Goal: Book appointment/travel/reservation

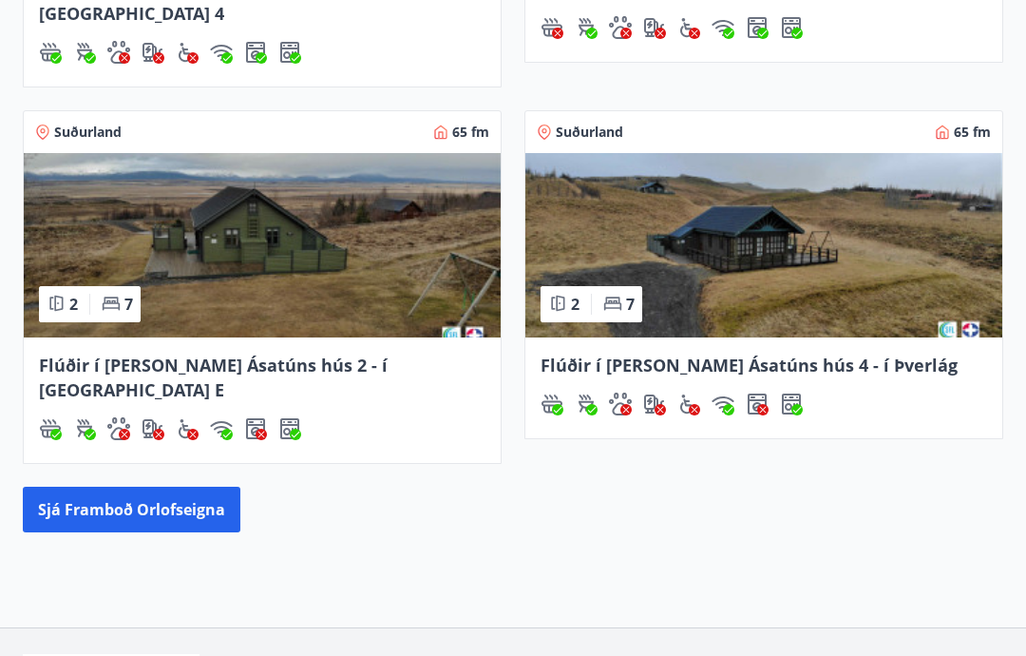
scroll to position [930, 0]
click at [210, 487] on button "Sjá framboð orlofseigna" at bounding box center [132, 510] width 218 height 46
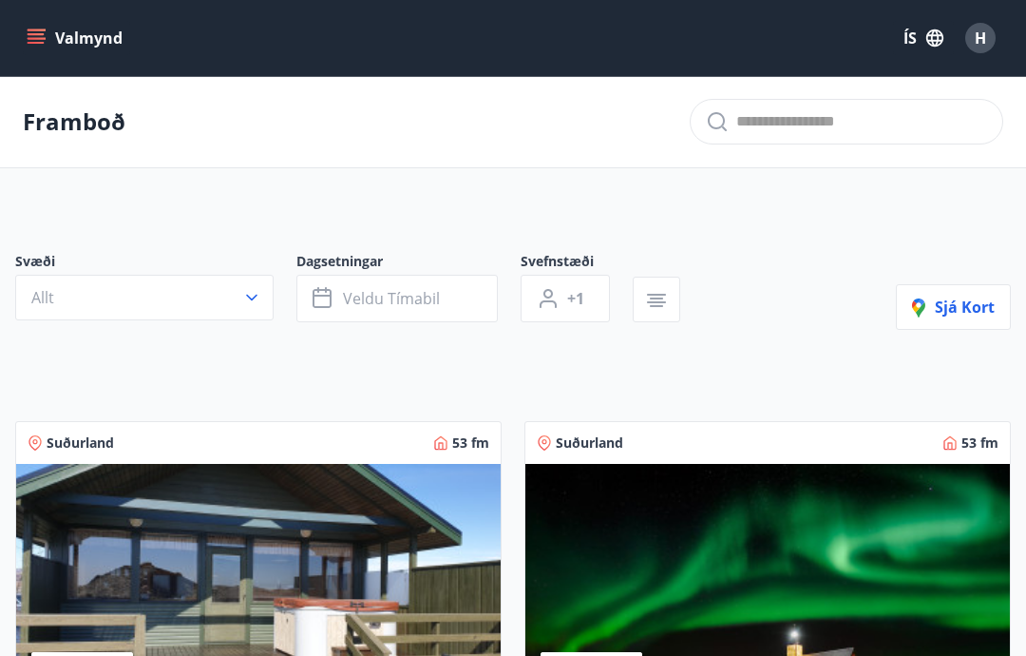
click at [479, 299] on button "Veldu tímabil" at bounding box center [396, 299] width 201 height 48
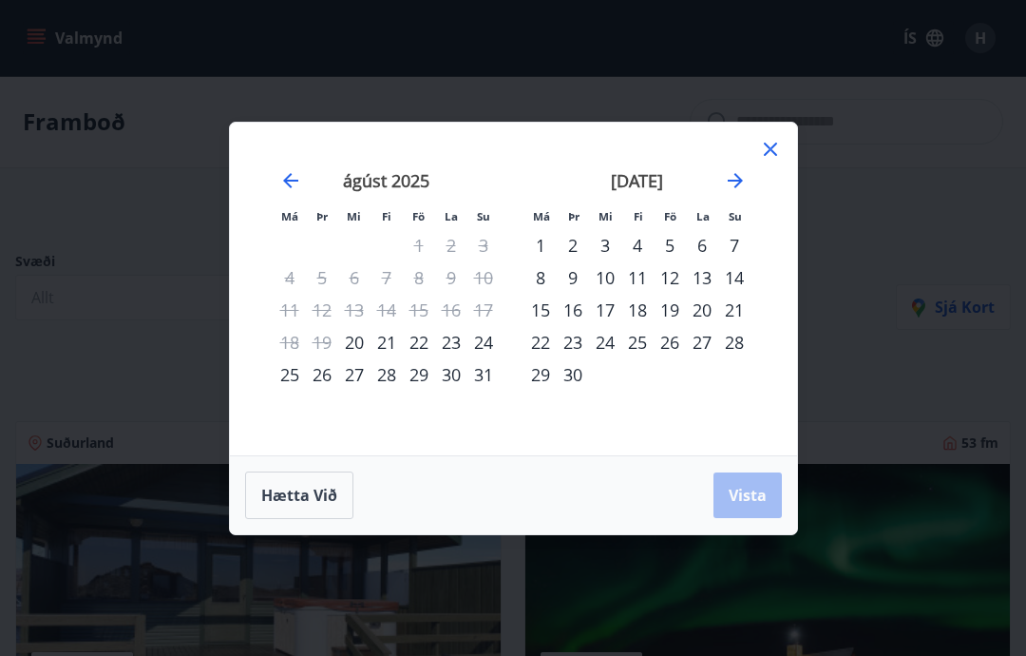
click at [461, 350] on div "23" at bounding box center [451, 342] width 32 height 32
click at [459, 385] on div "30" at bounding box center [451, 374] width 32 height 32
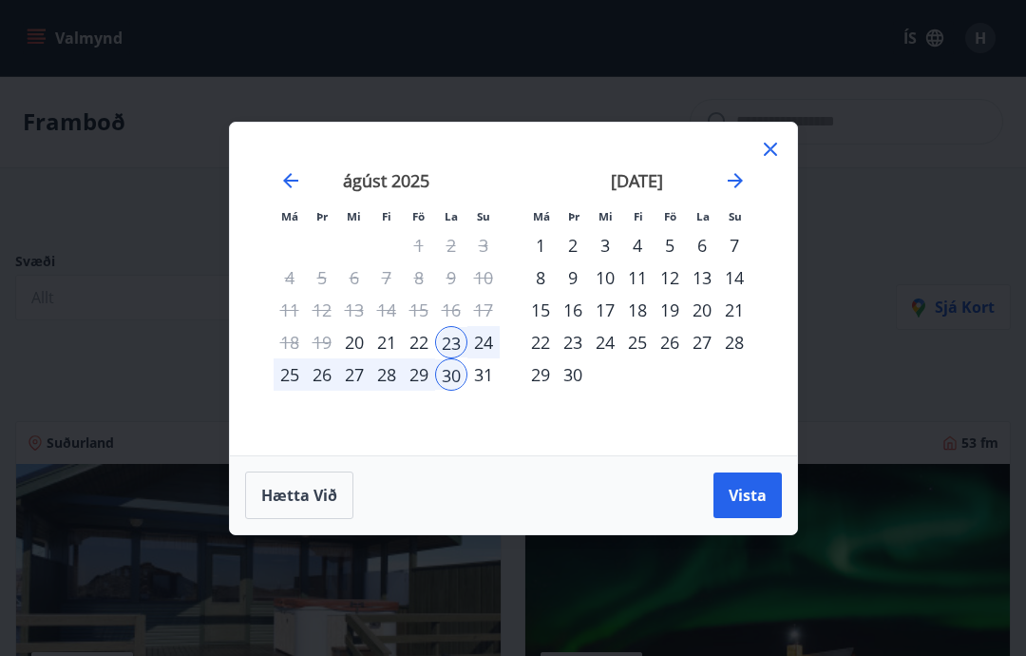
click at [762, 511] on button "Vista" at bounding box center [748, 495] width 68 height 46
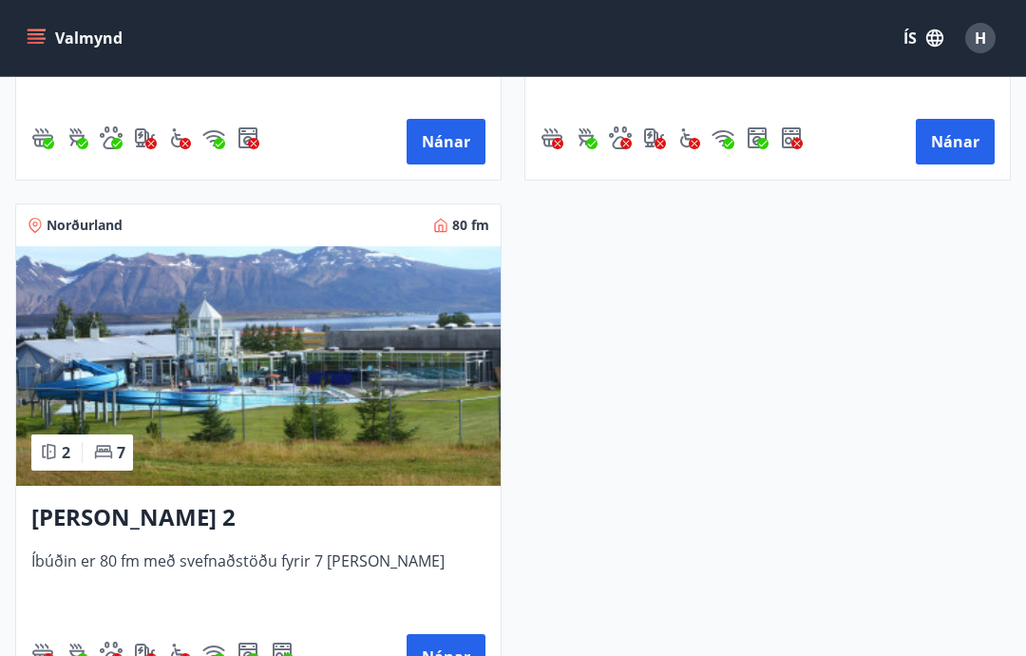
scroll to position [748, 0]
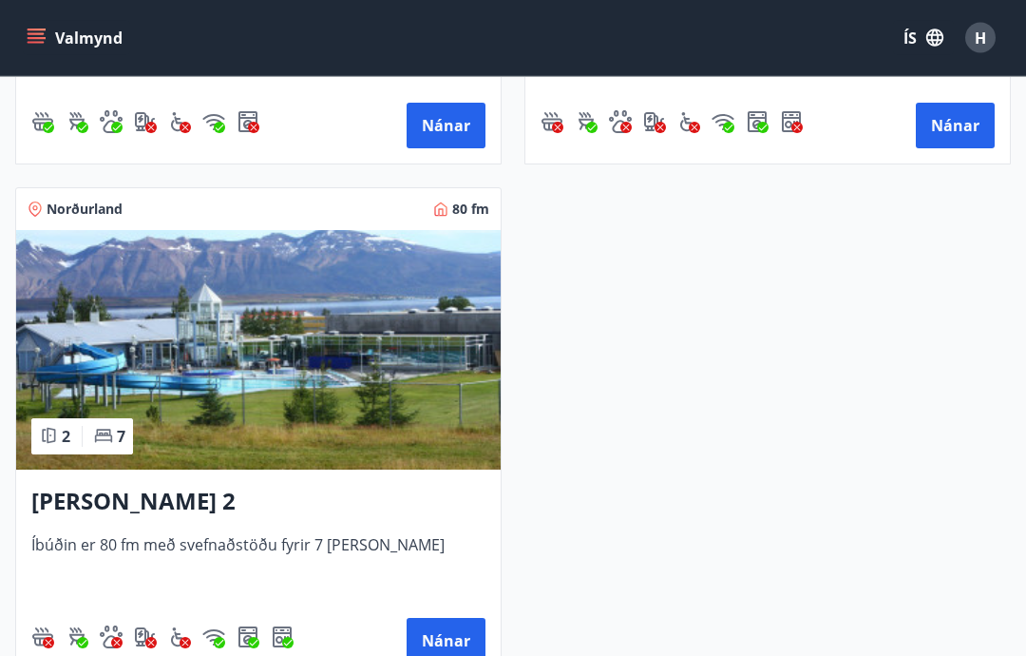
click at [234, 505] on h3 "[PERSON_NAME] 2" at bounding box center [258, 503] width 454 height 34
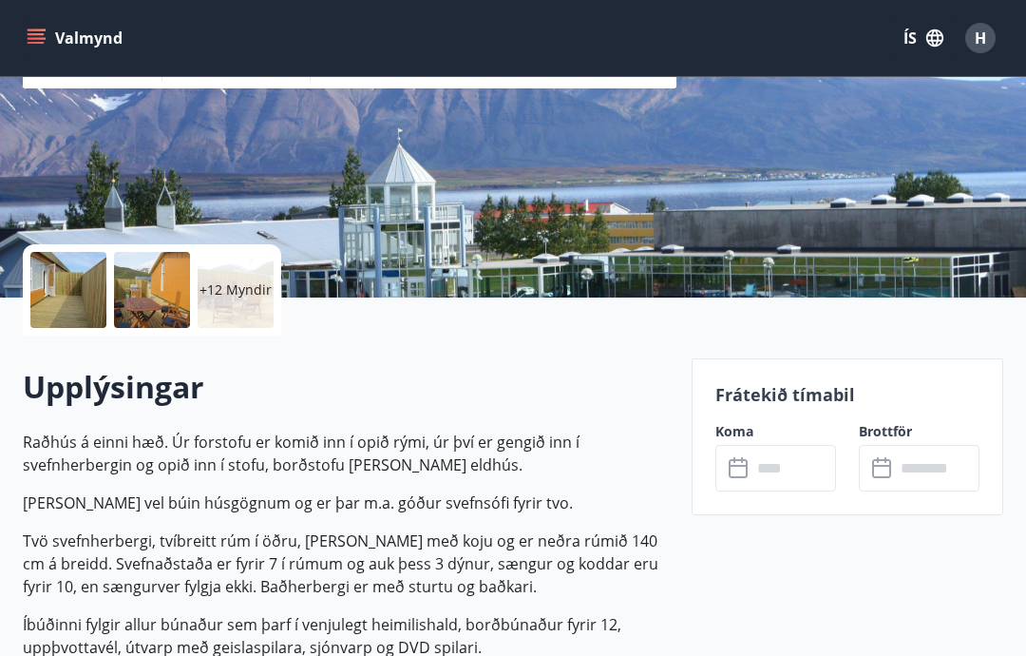
scroll to position [301, 0]
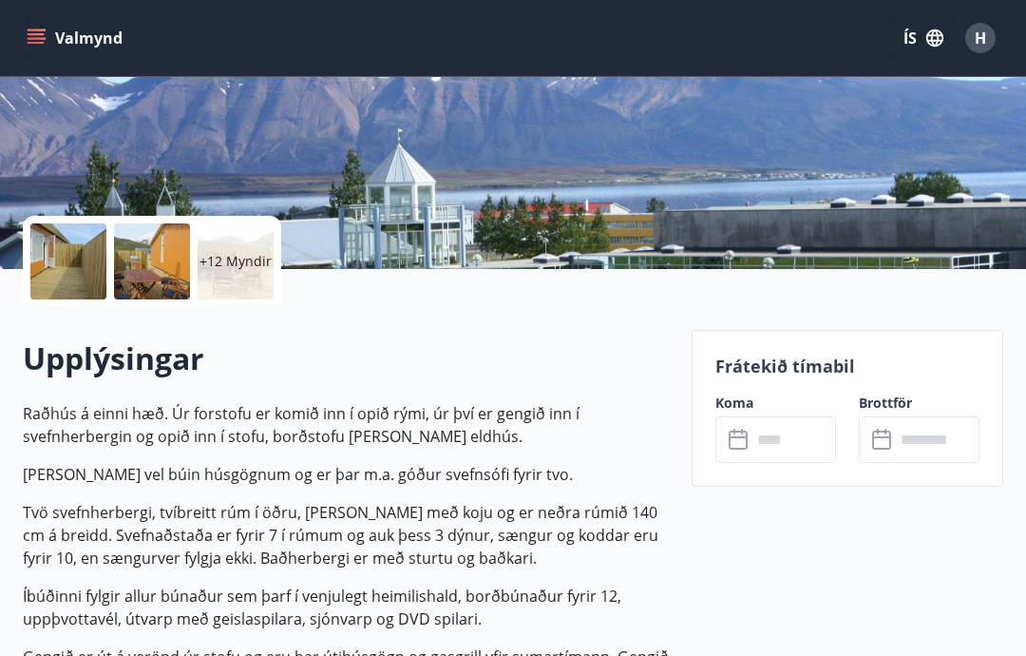
click at [80, 264] on div at bounding box center [68, 261] width 76 height 76
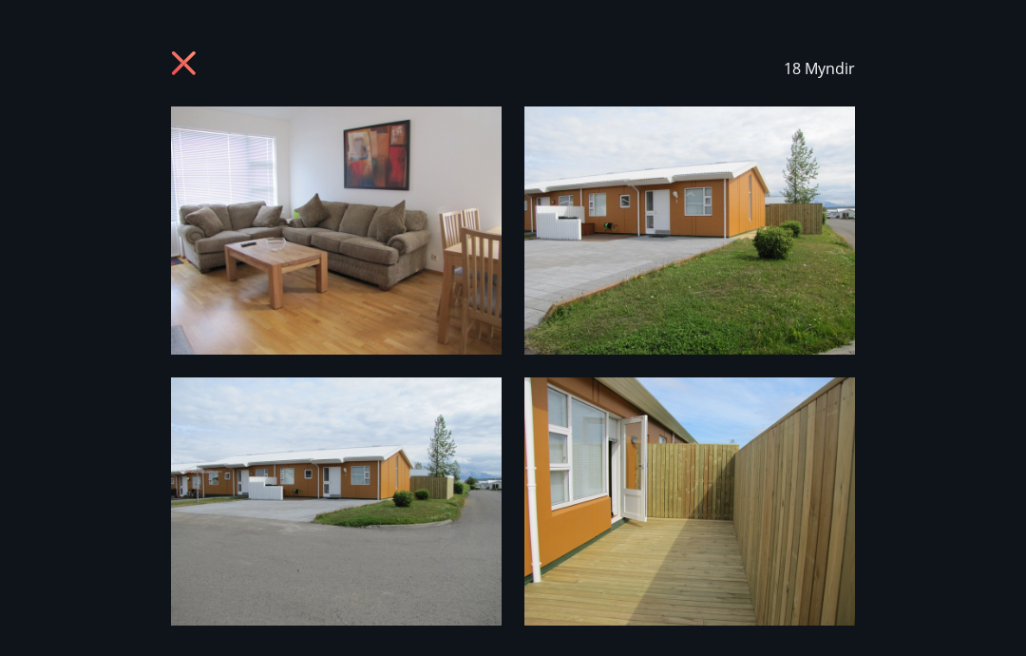
click at [418, 277] on img at bounding box center [336, 230] width 331 height 248
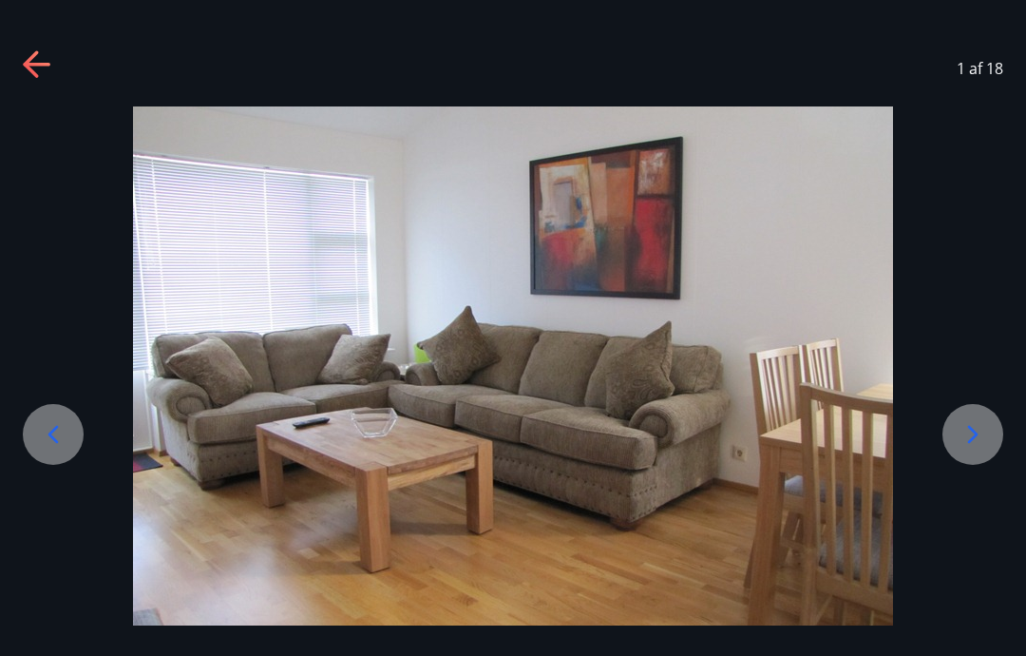
click at [980, 449] on icon at bounding box center [973, 434] width 30 height 30
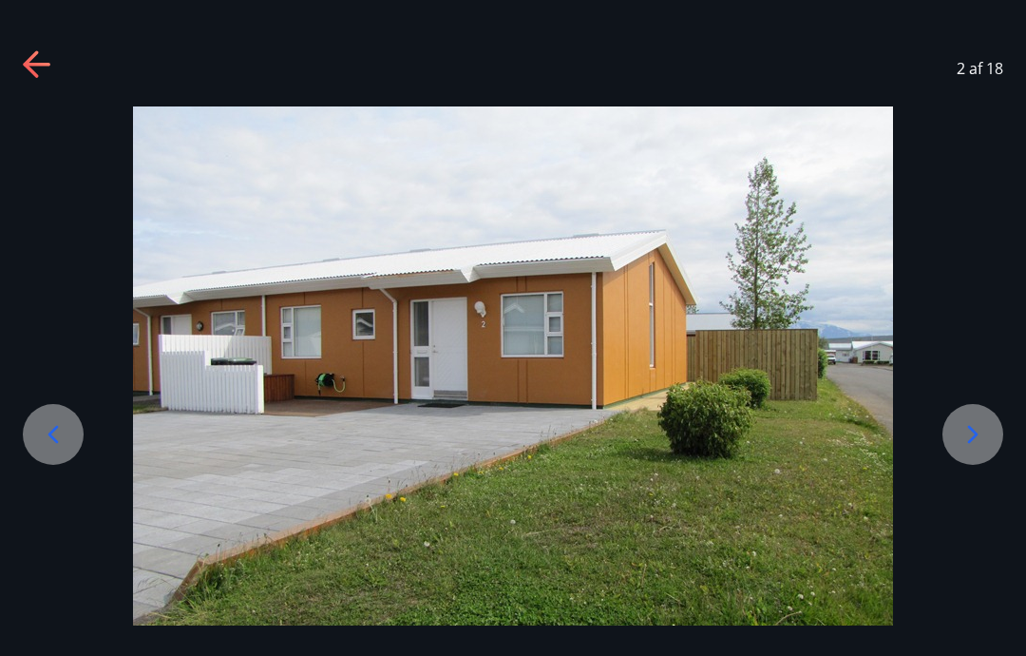
click at [986, 449] on icon at bounding box center [973, 434] width 30 height 30
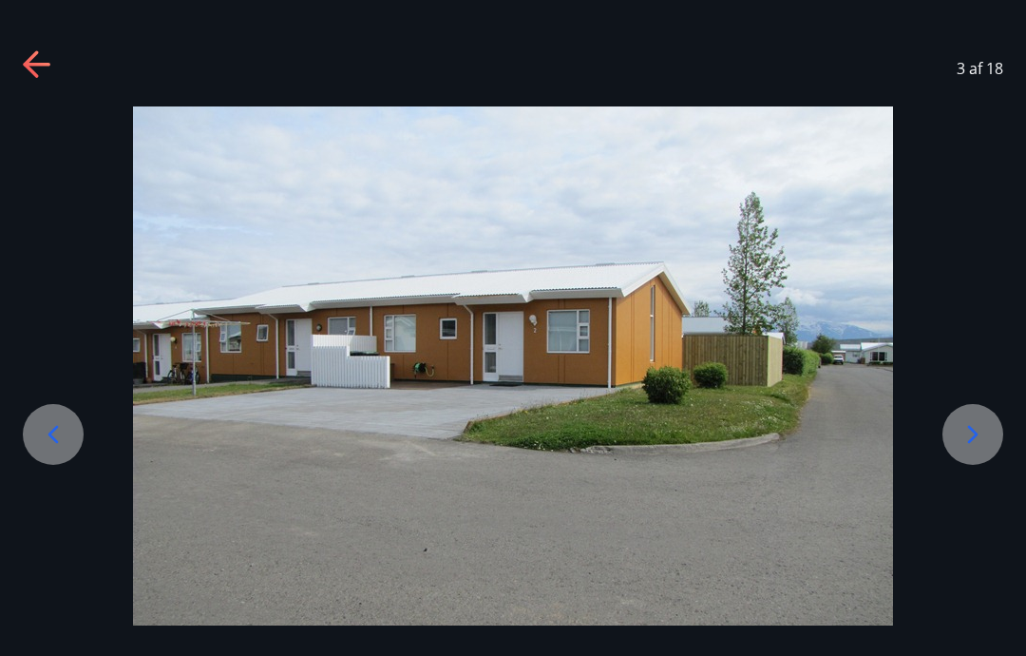
click at [973, 449] on icon at bounding box center [973, 434] width 30 height 30
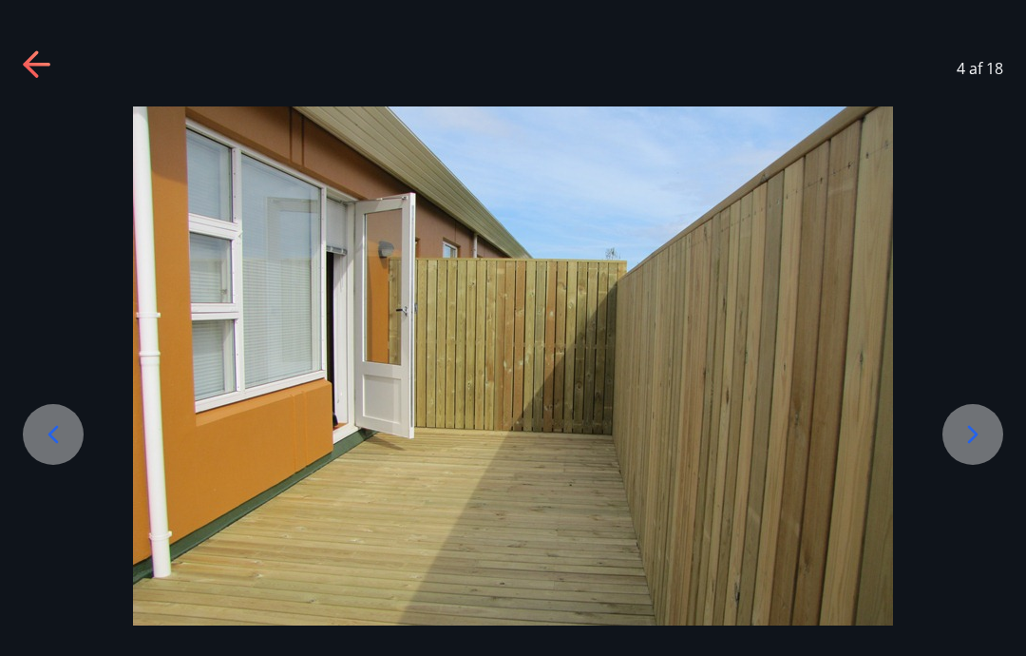
click at [974, 449] on icon at bounding box center [973, 434] width 30 height 30
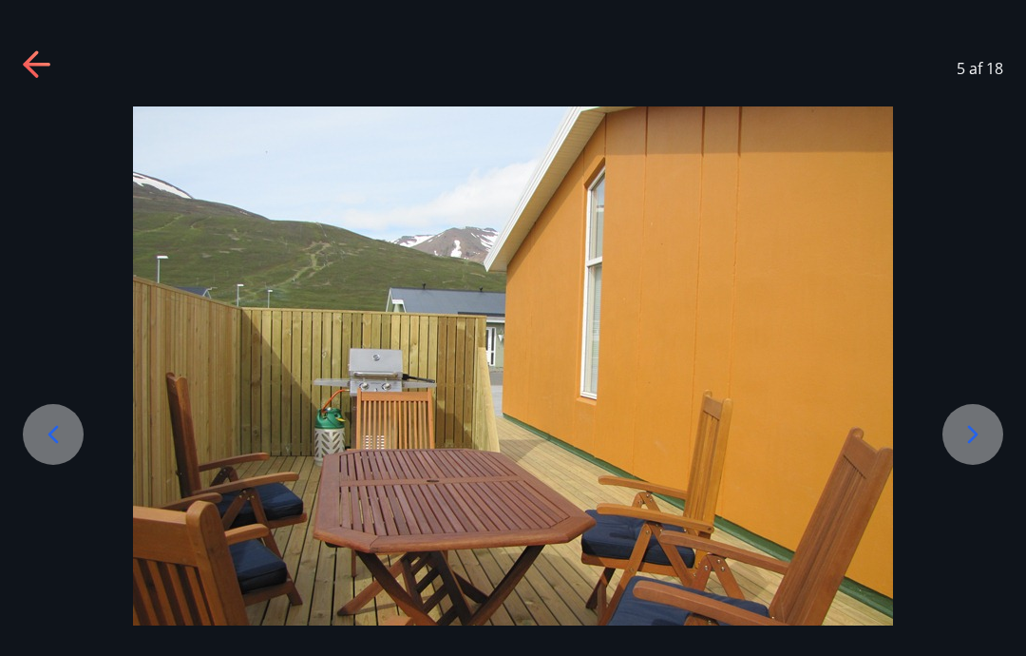
click at [977, 449] on icon at bounding box center [973, 434] width 30 height 30
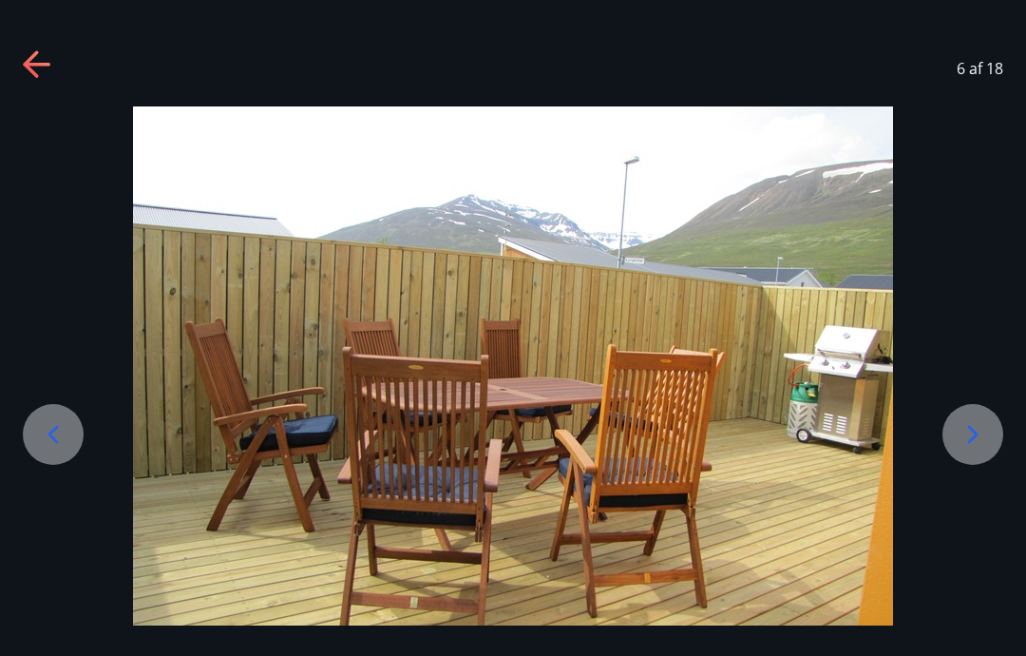
click at [979, 449] on icon at bounding box center [973, 434] width 30 height 30
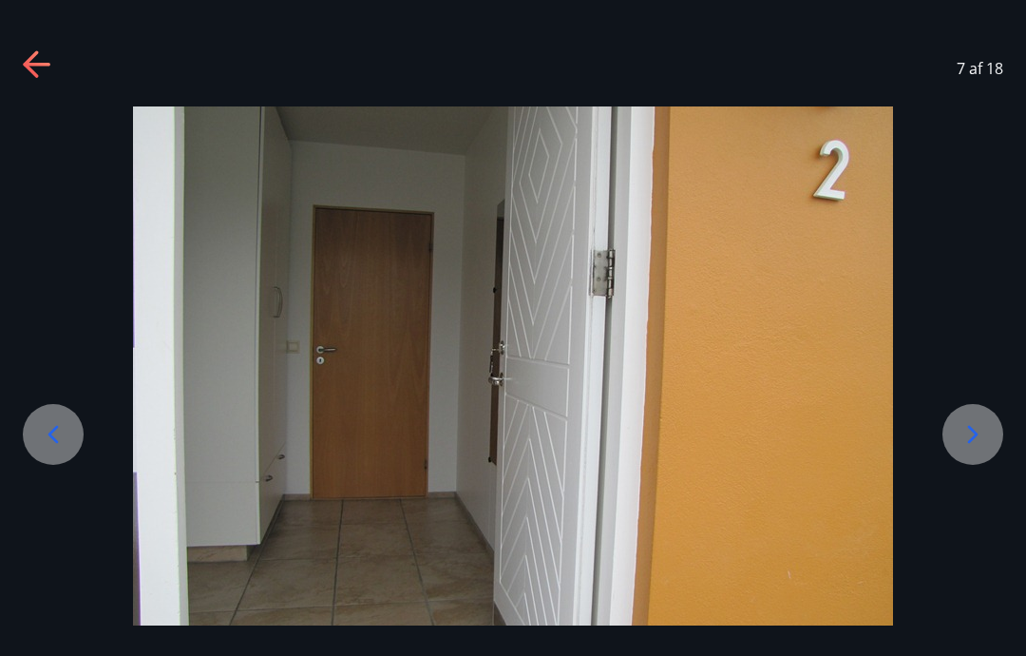
click at [985, 449] on icon at bounding box center [973, 434] width 30 height 30
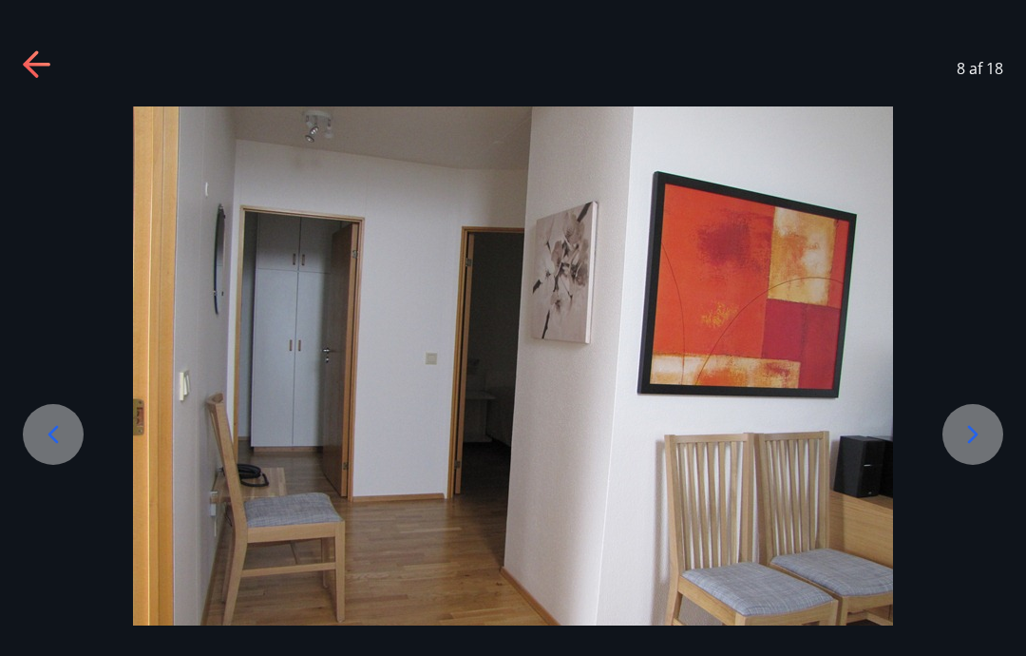
click at [984, 449] on icon at bounding box center [973, 434] width 30 height 30
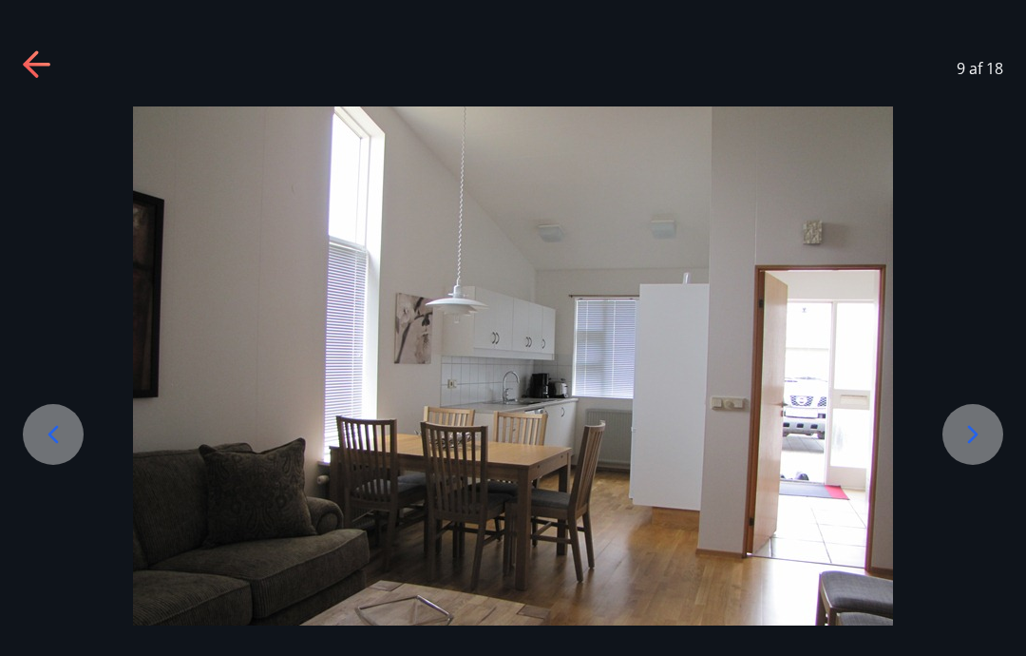
click at [979, 449] on icon at bounding box center [973, 434] width 30 height 30
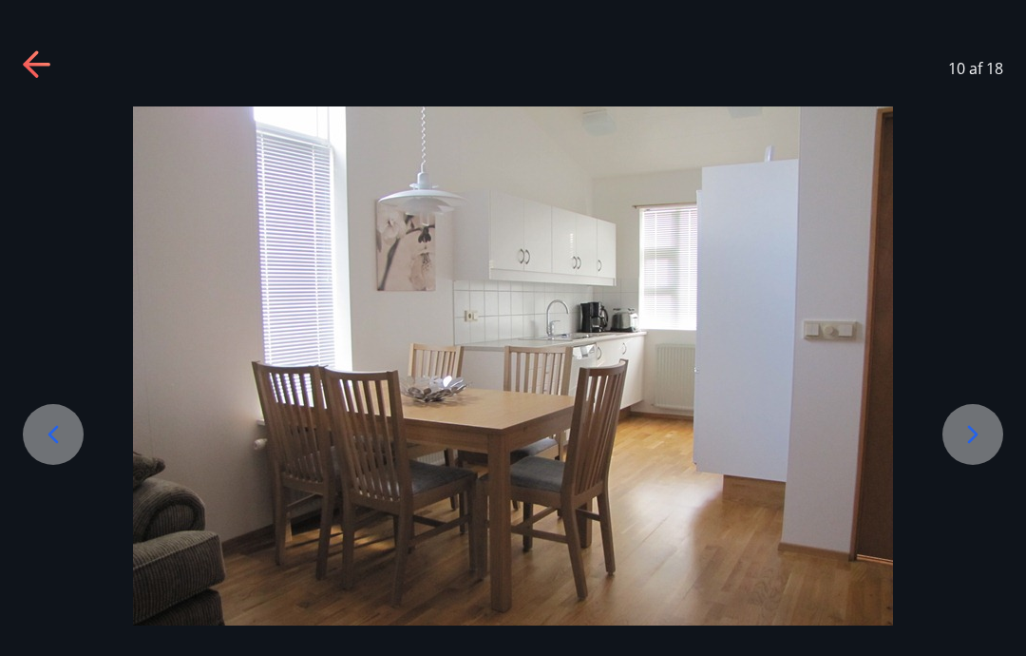
click at [981, 449] on icon at bounding box center [973, 434] width 30 height 30
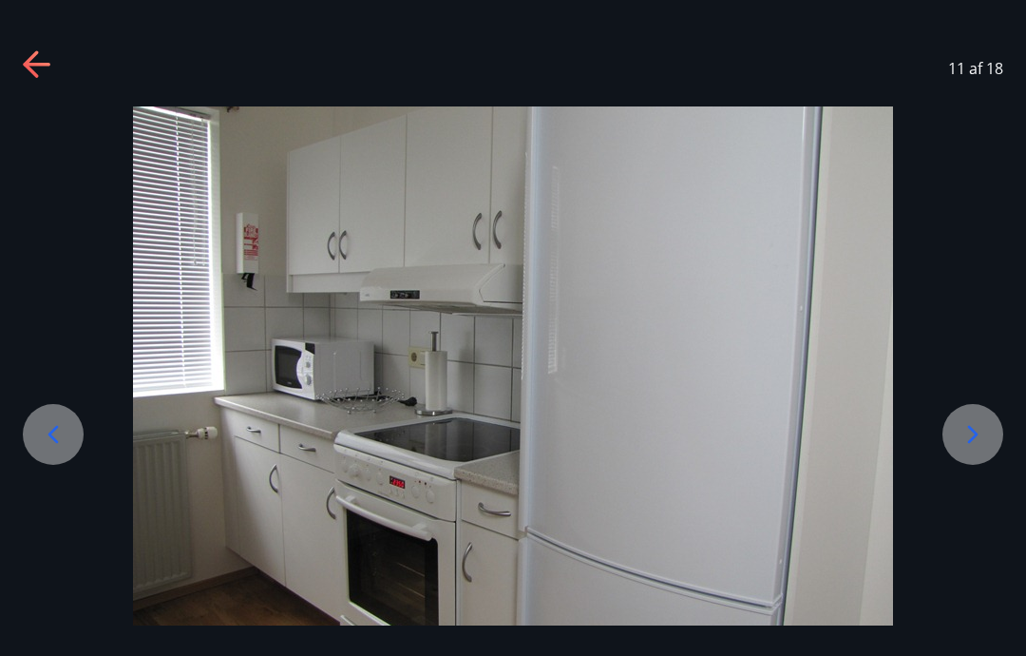
click at [981, 449] on icon at bounding box center [973, 434] width 30 height 30
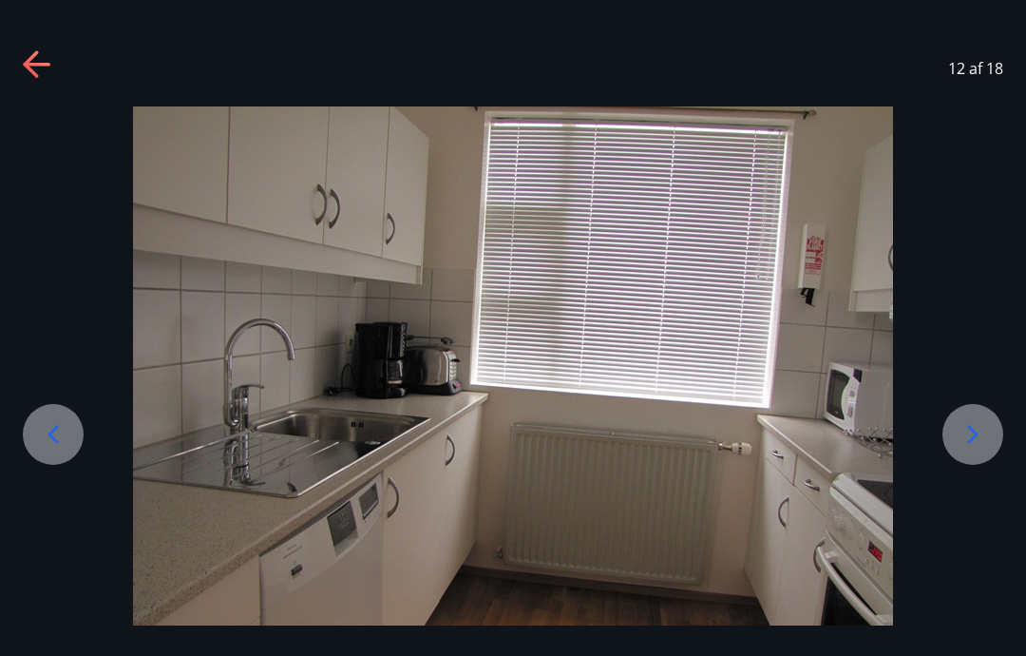
click at [979, 449] on icon at bounding box center [973, 434] width 30 height 30
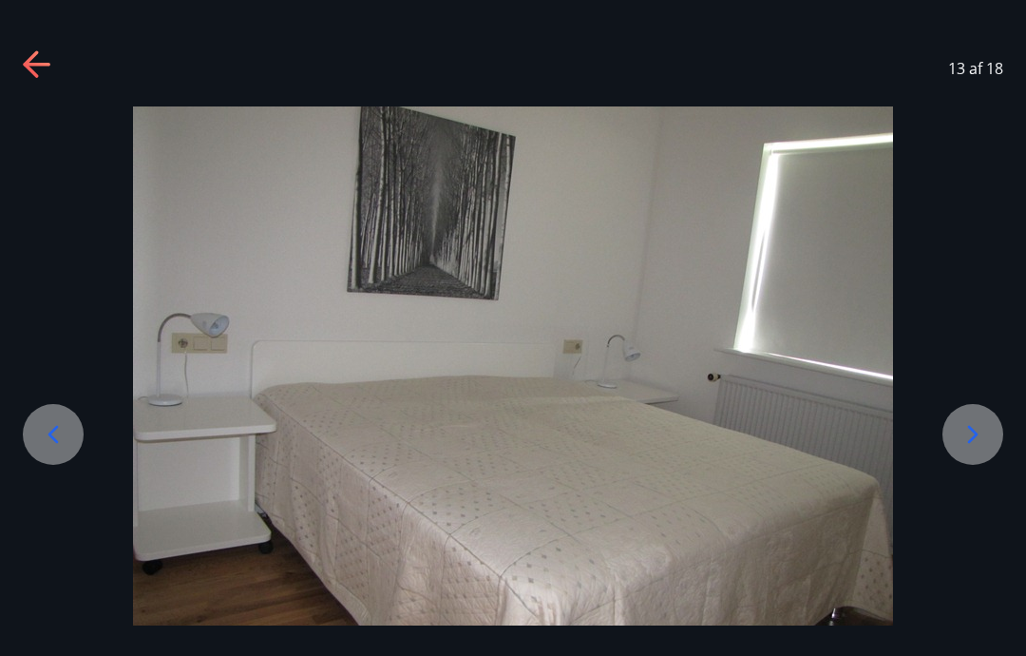
click at [977, 449] on icon at bounding box center [973, 434] width 30 height 30
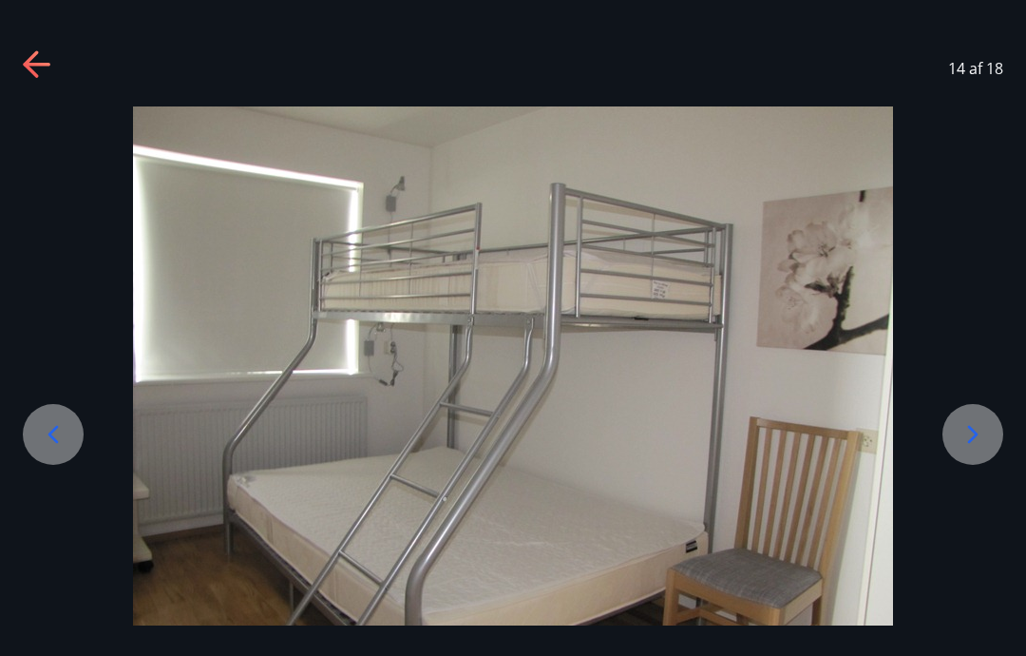
click at [983, 449] on icon at bounding box center [973, 434] width 30 height 30
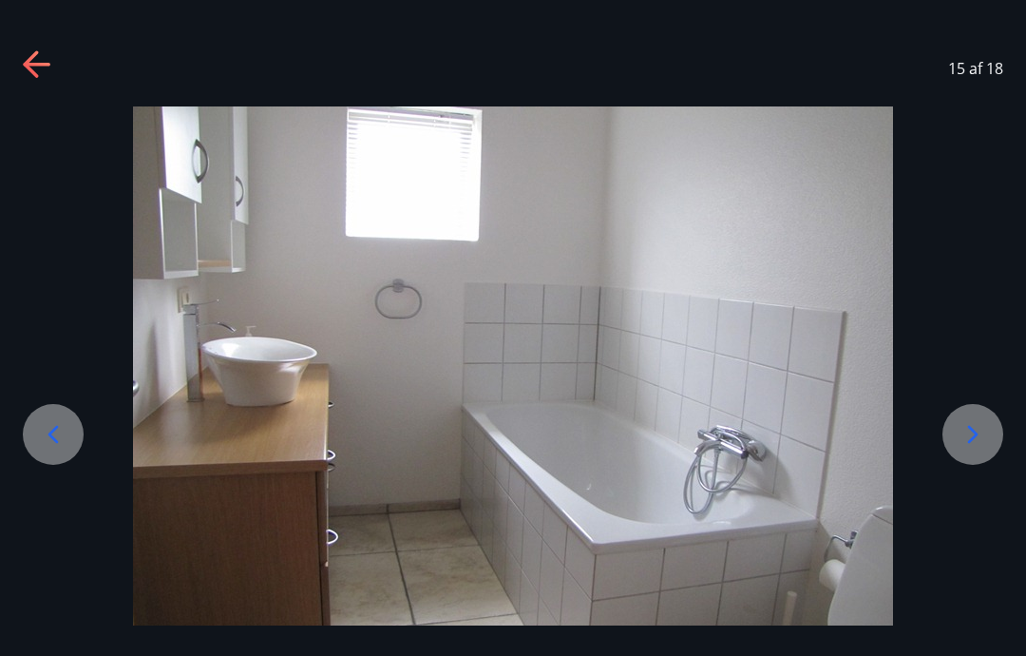
click at [968, 449] on icon at bounding box center [973, 434] width 30 height 30
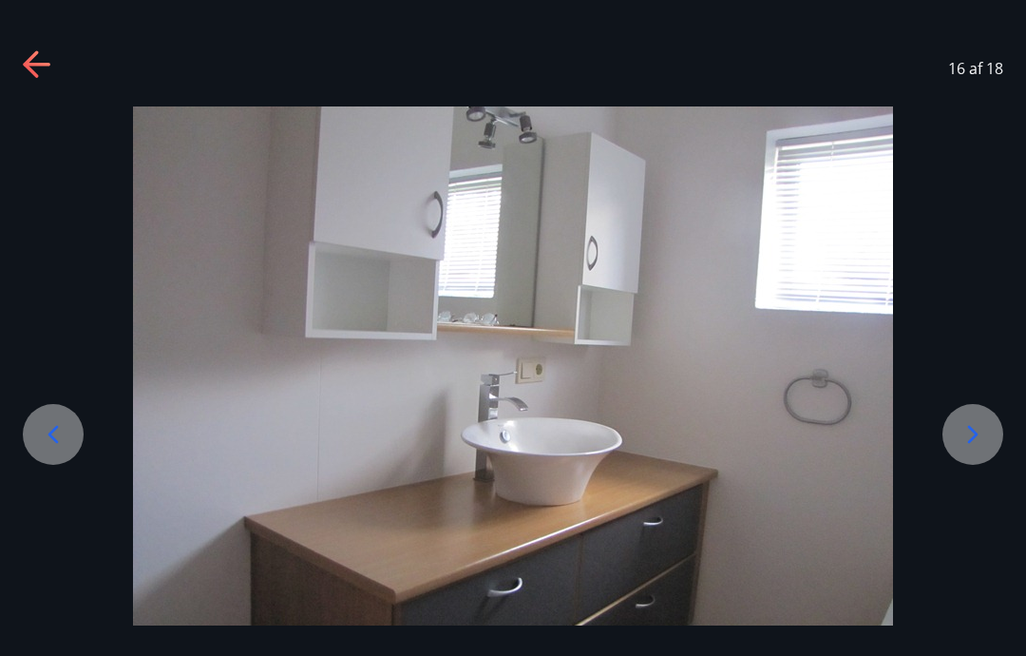
click at [978, 449] on icon at bounding box center [973, 434] width 30 height 30
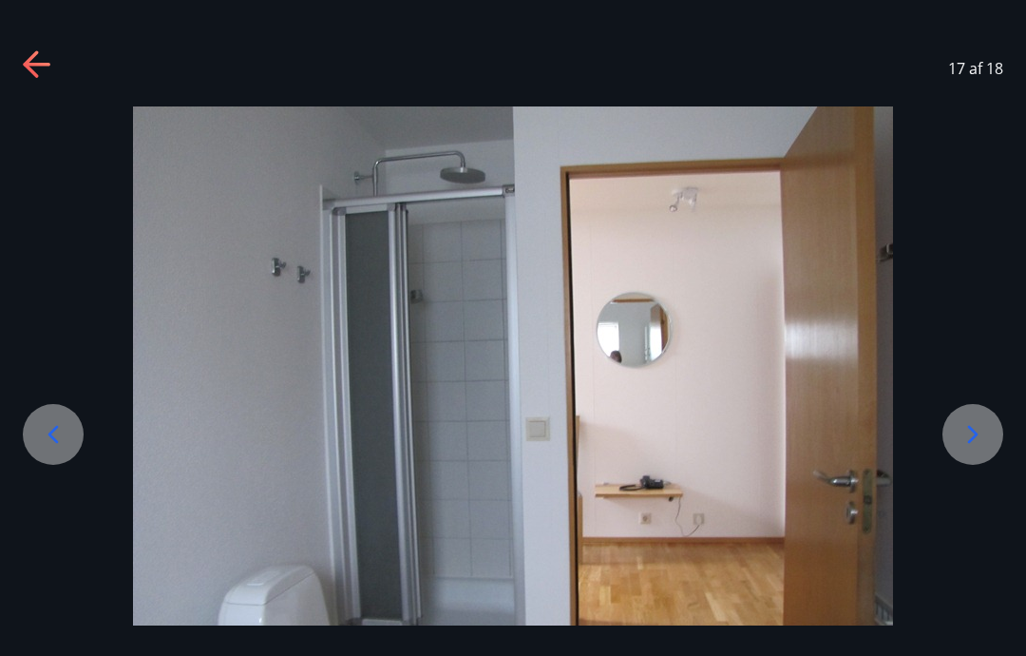
click at [982, 449] on icon at bounding box center [973, 434] width 30 height 30
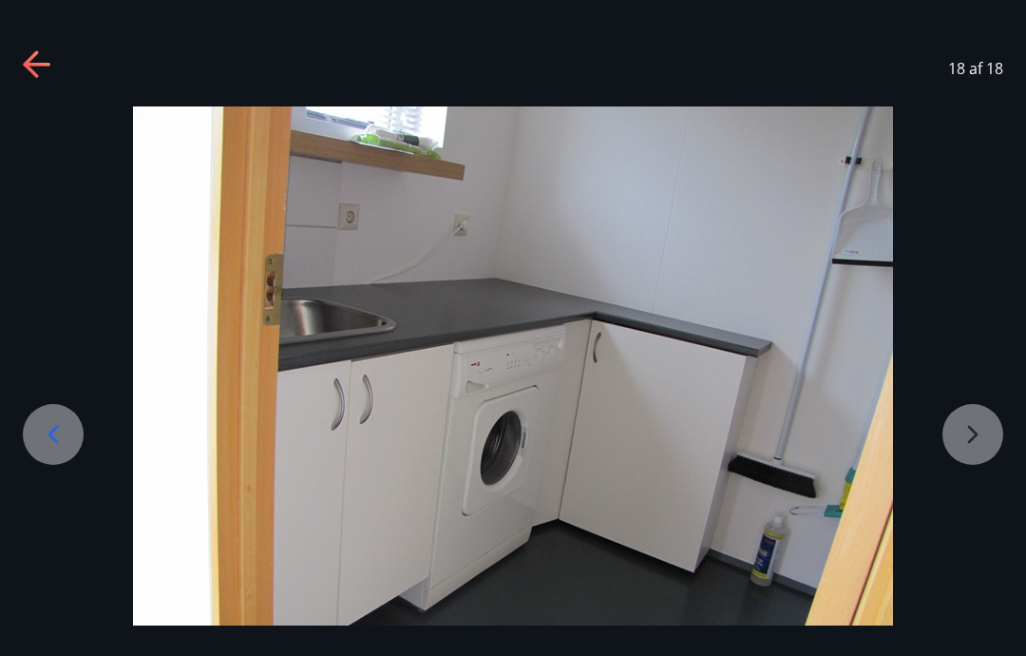
click at [975, 480] on div at bounding box center [513, 391] width 1026 height 570
click at [977, 470] on div at bounding box center [513, 391] width 1026 height 570
click at [980, 470] on div at bounding box center [513, 391] width 1026 height 570
click at [59, 449] on icon at bounding box center [53, 434] width 30 height 30
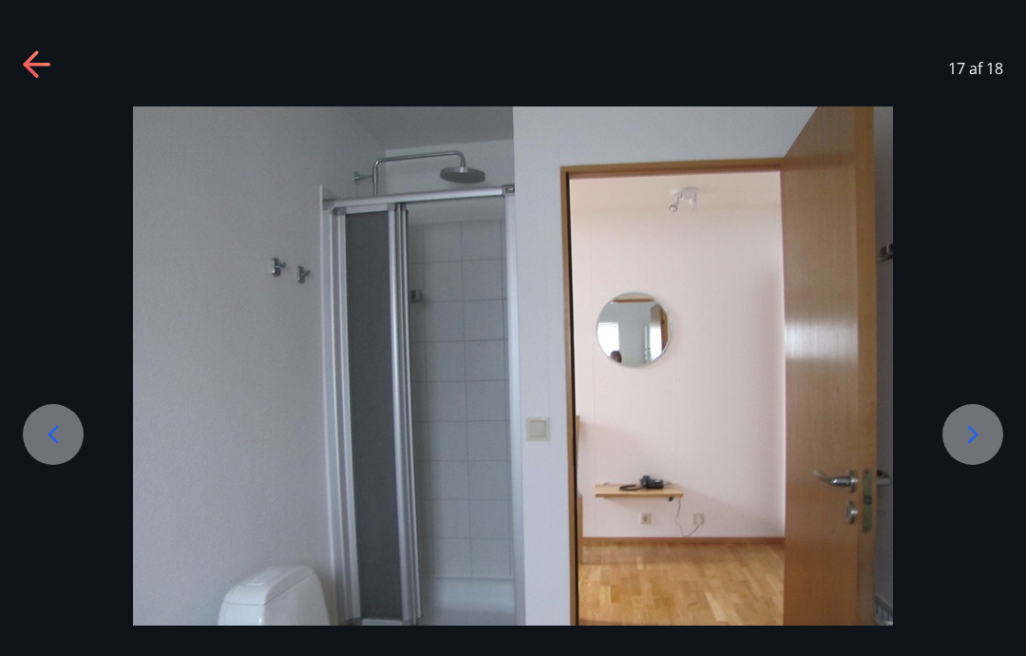
click at [62, 449] on icon at bounding box center [53, 434] width 30 height 30
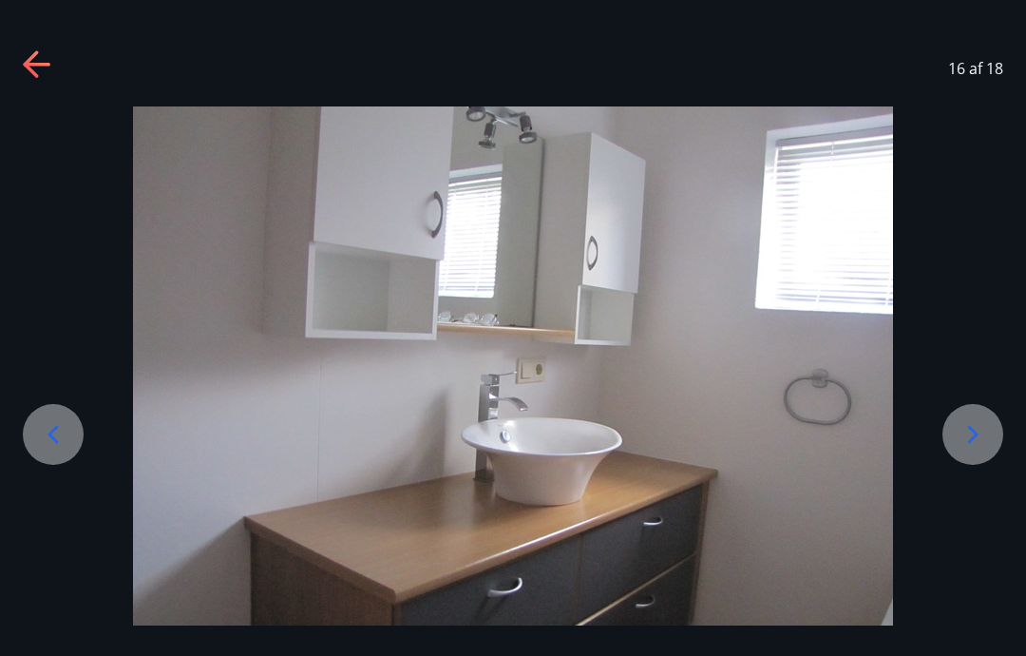
click at [67, 449] on icon at bounding box center [53, 434] width 30 height 30
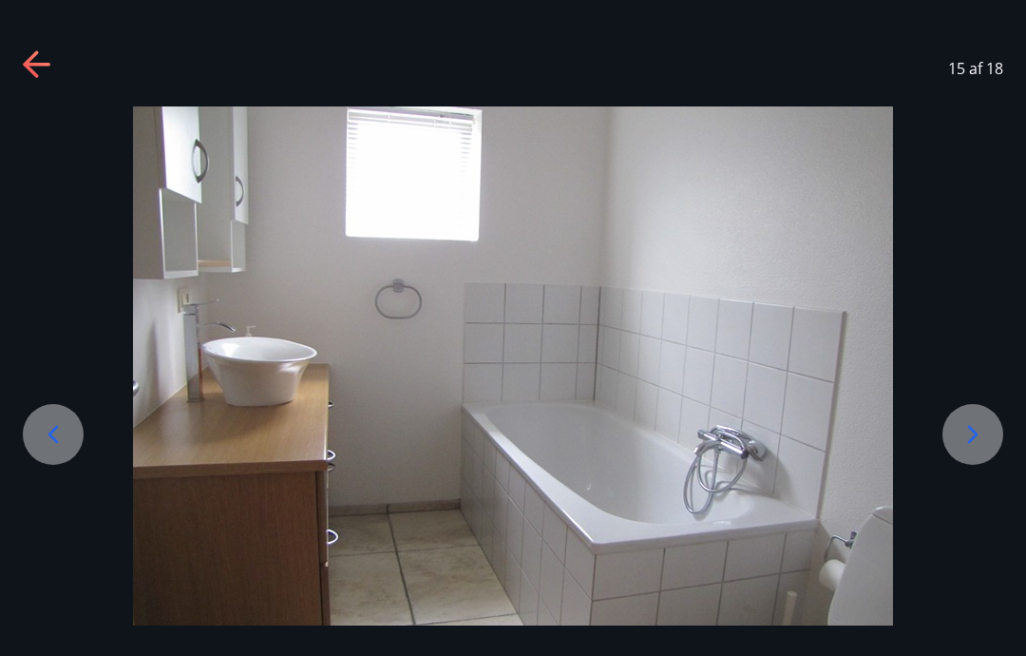
click at [67, 449] on icon at bounding box center [53, 434] width 30 height 30
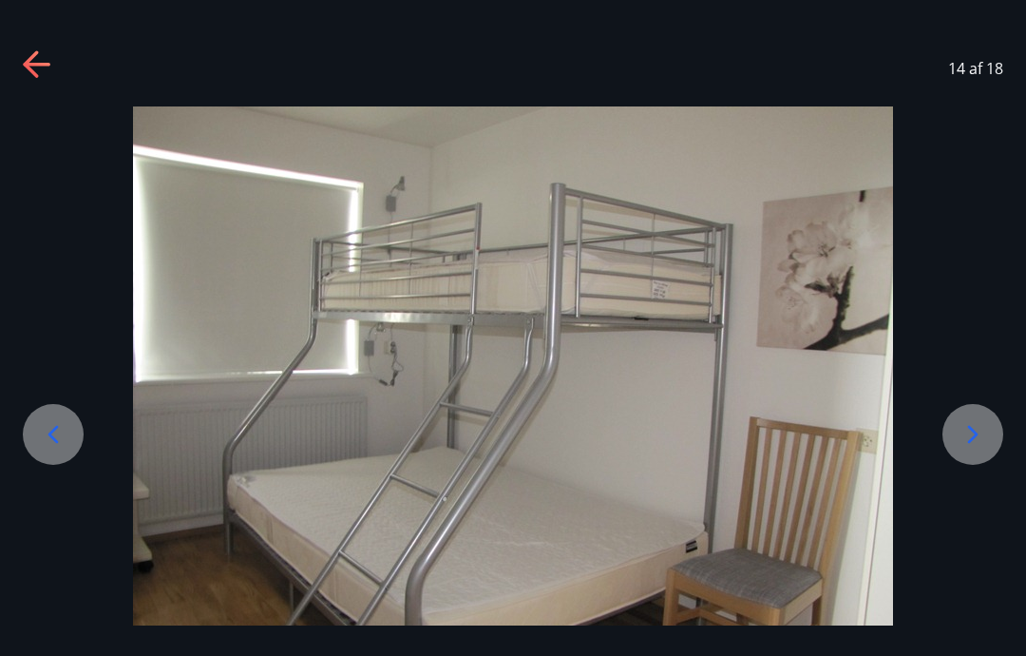
click at [56, 449] on icon at bounding box center [53, 434] width 30 height 30
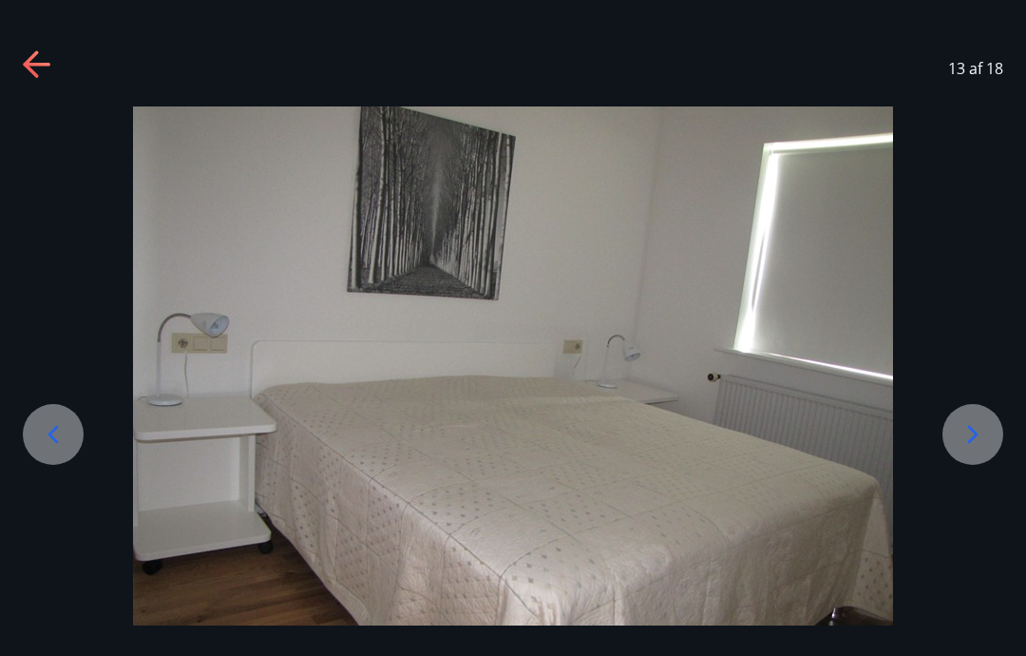
click at [60, 449] on icon at bounding box center [53, 434] width 30 height 30
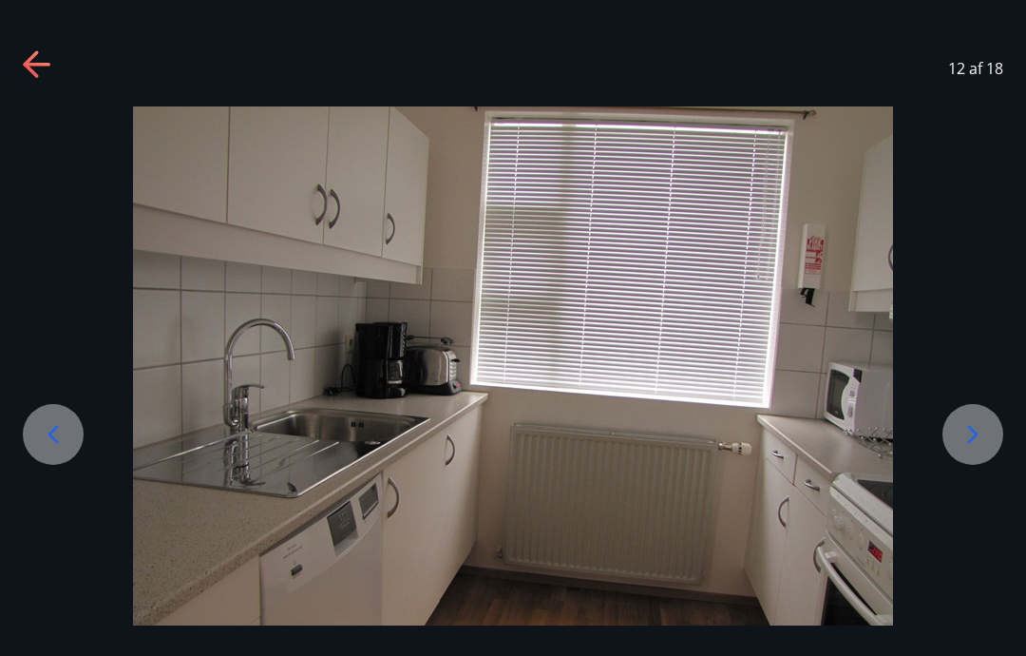
click at [63, 449] on icon at bounding box center [53, 434] width 30 height 30
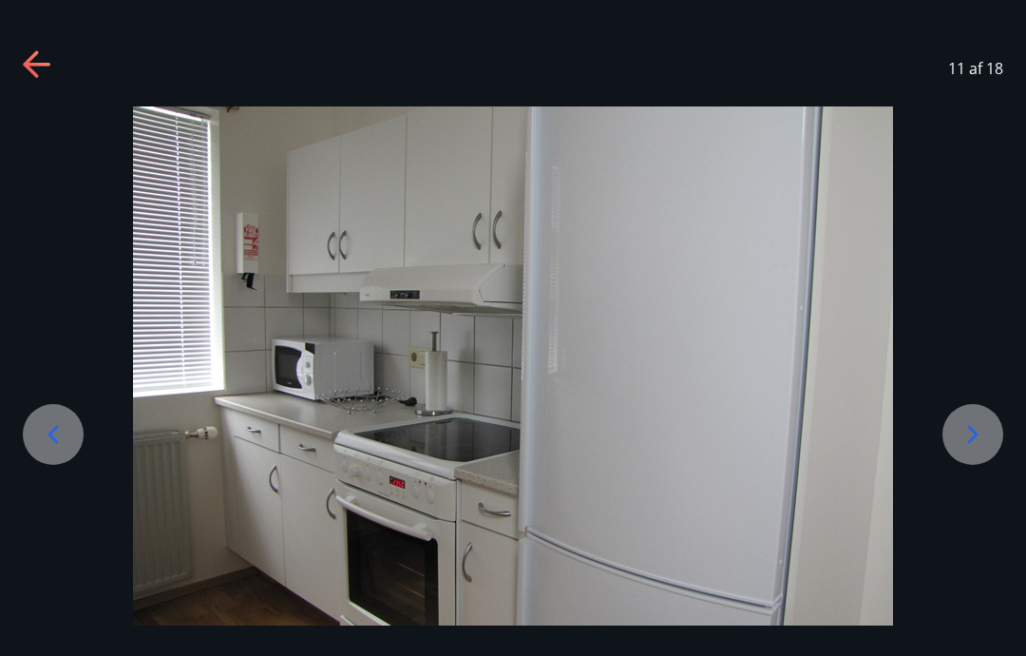
click at [63, 449] on icon at bounding box center [53, 434] width 30 height 30
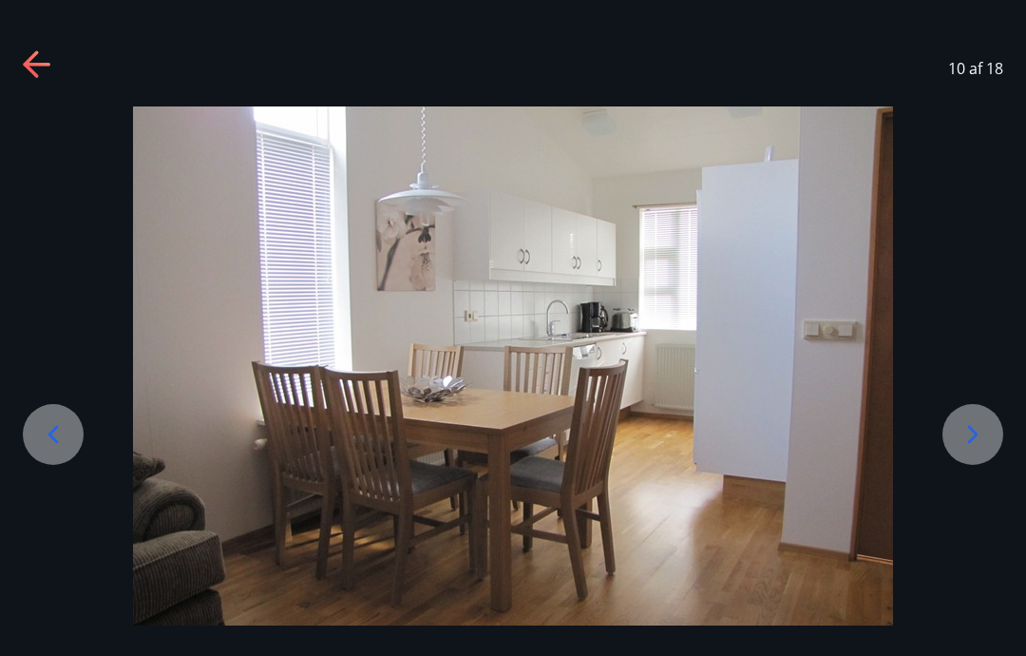
click at [71, 465] on div at bounding box center [53, 434] width 61 height 61
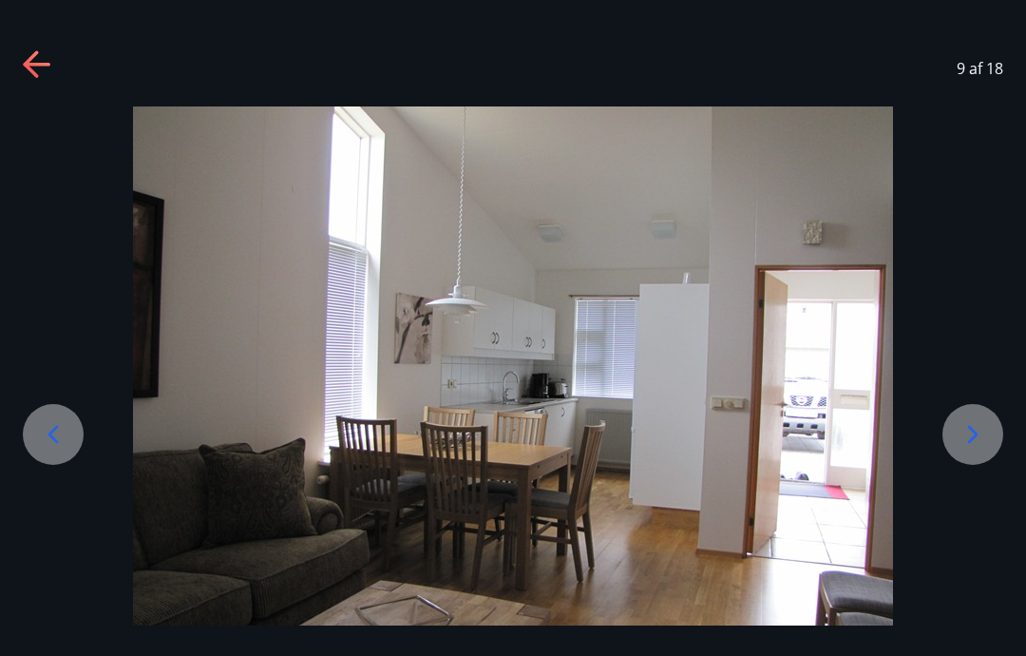
click at [62, 449] on icon at bounding box center [53, 434] width 30 height 30
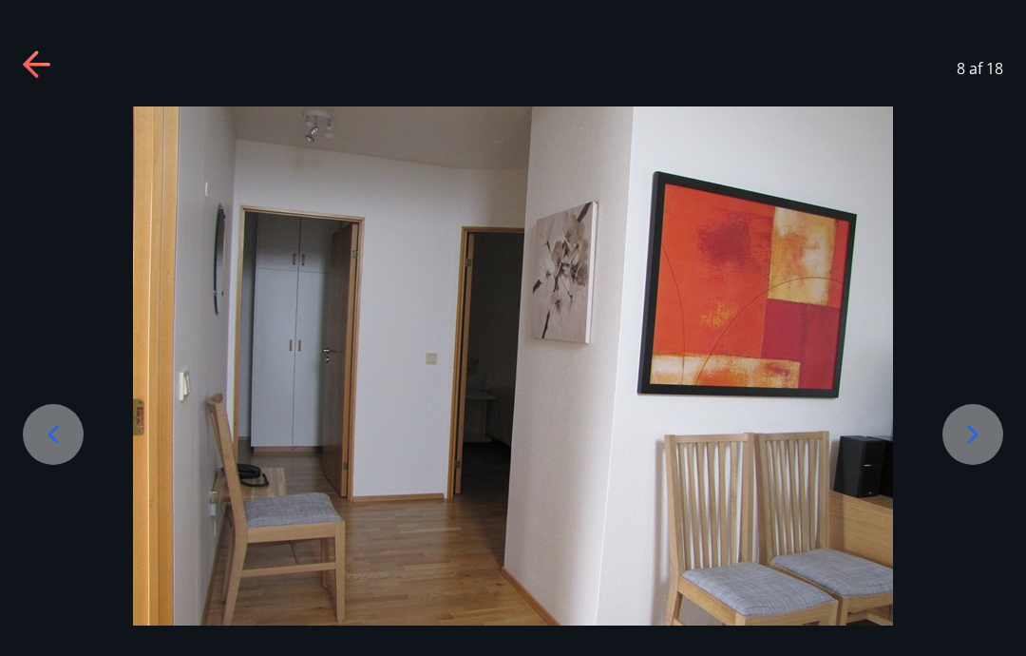
click at [41, 66] on icon at bounding box center [36, 65] width 27 height 4
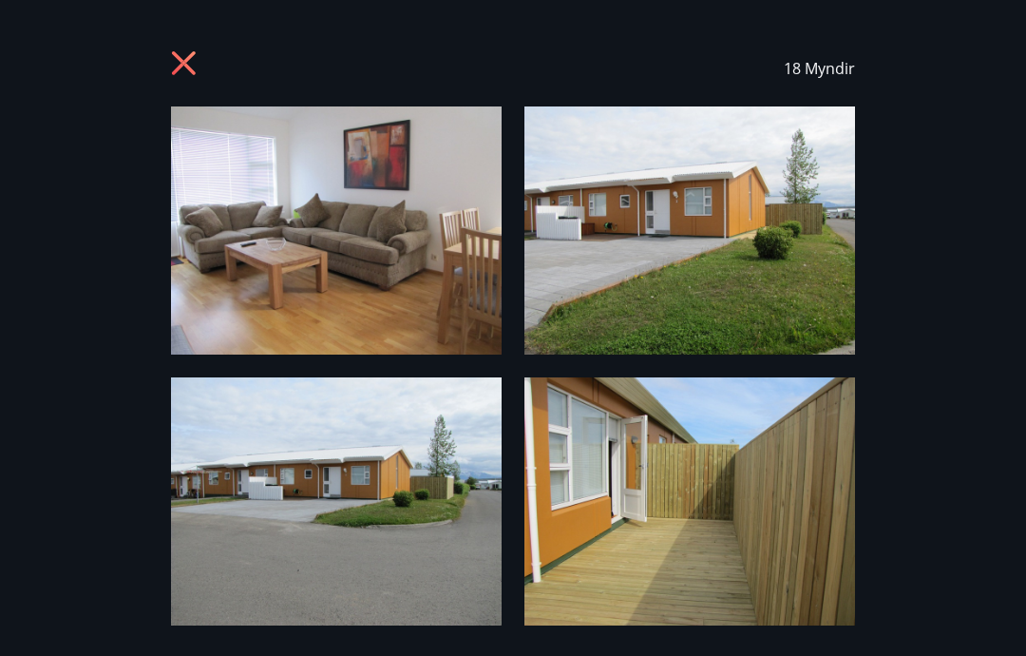
click at [199, 59] on icon at bounding box center [186, 65] width 30 height 30
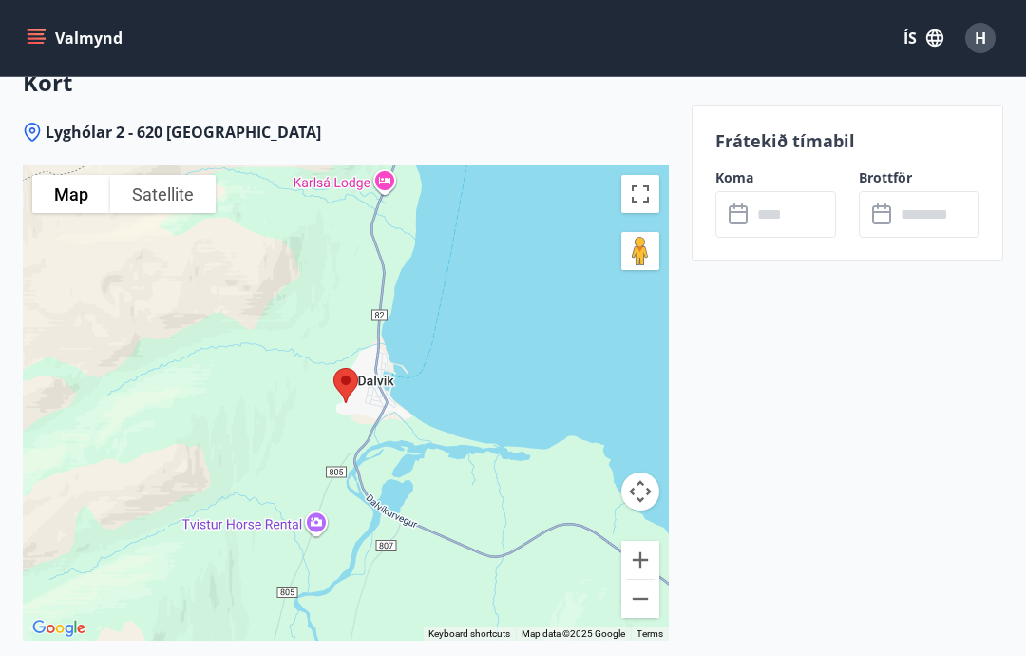
scroll to position [3163, 0]
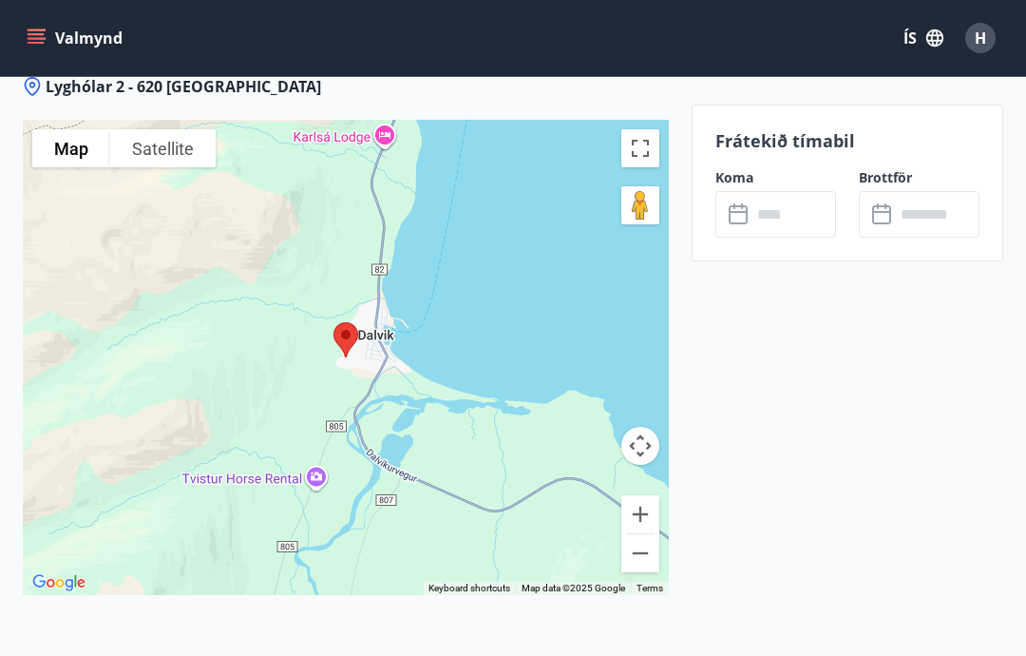
click at [494, 432] on div at bounding box center [346, 357] width 646 height 475
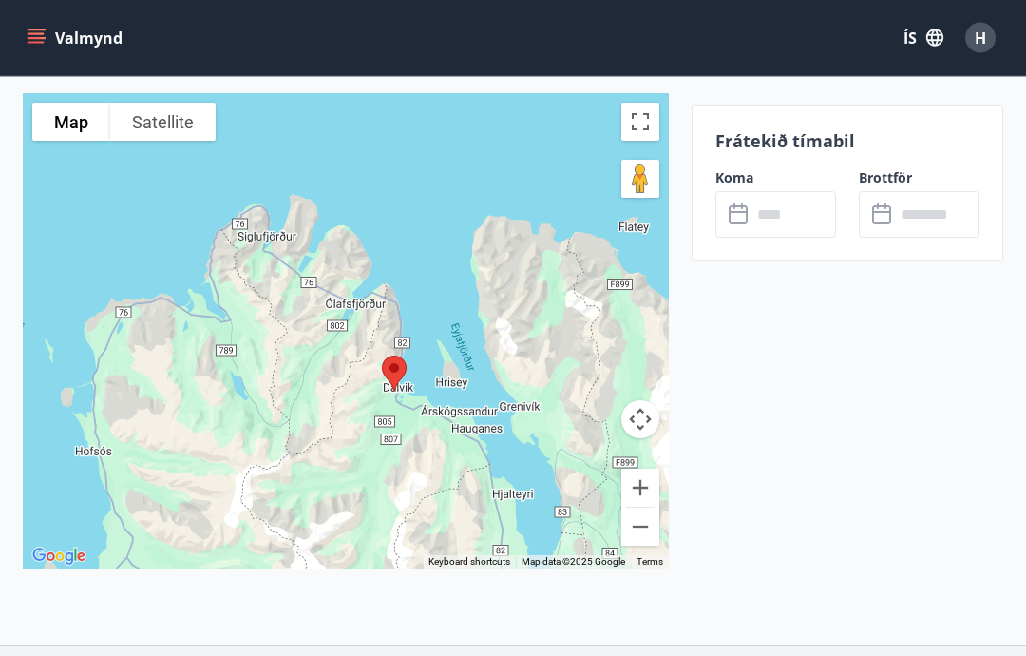
scroll to position [3190, 0]
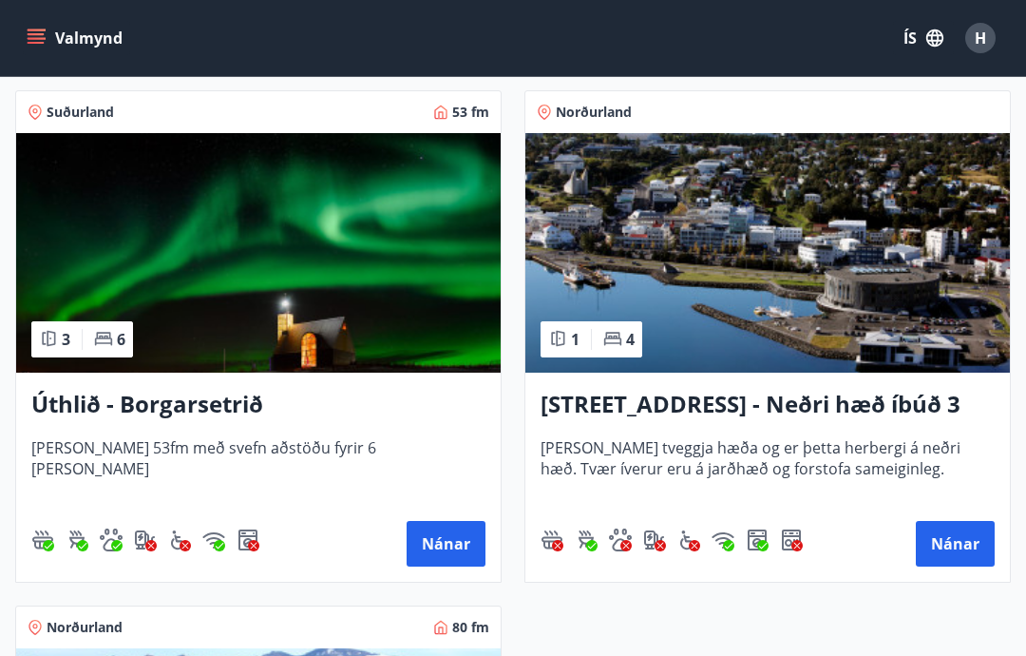
scroll to position [277, 0]
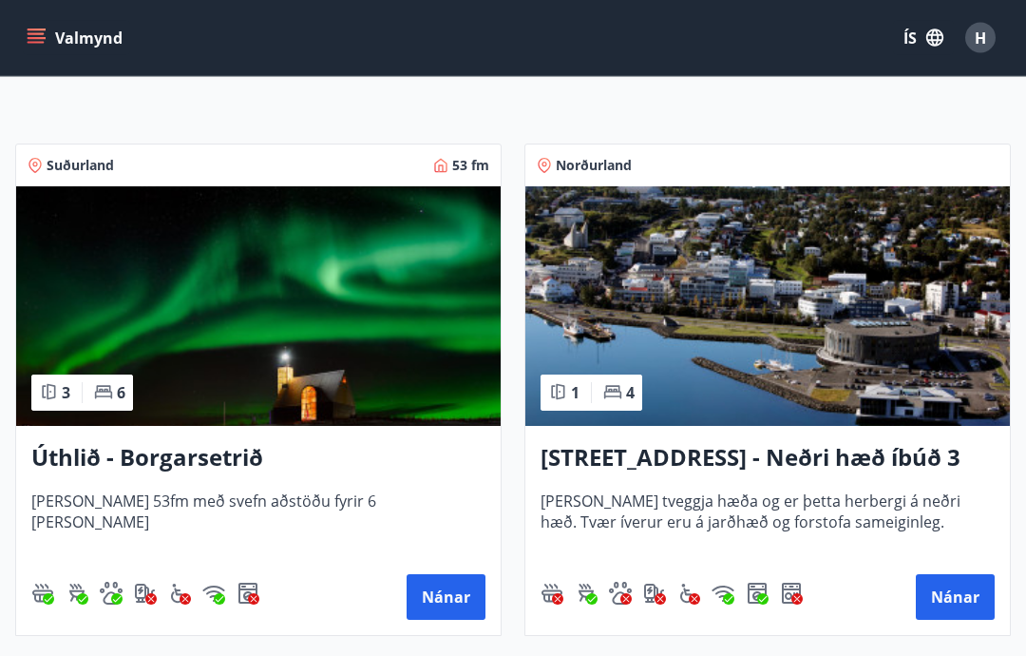
click at [262, 464] on h3 "Úthlið - Borgarsetrið" at bounding box center [258, 459] width 454 height 34
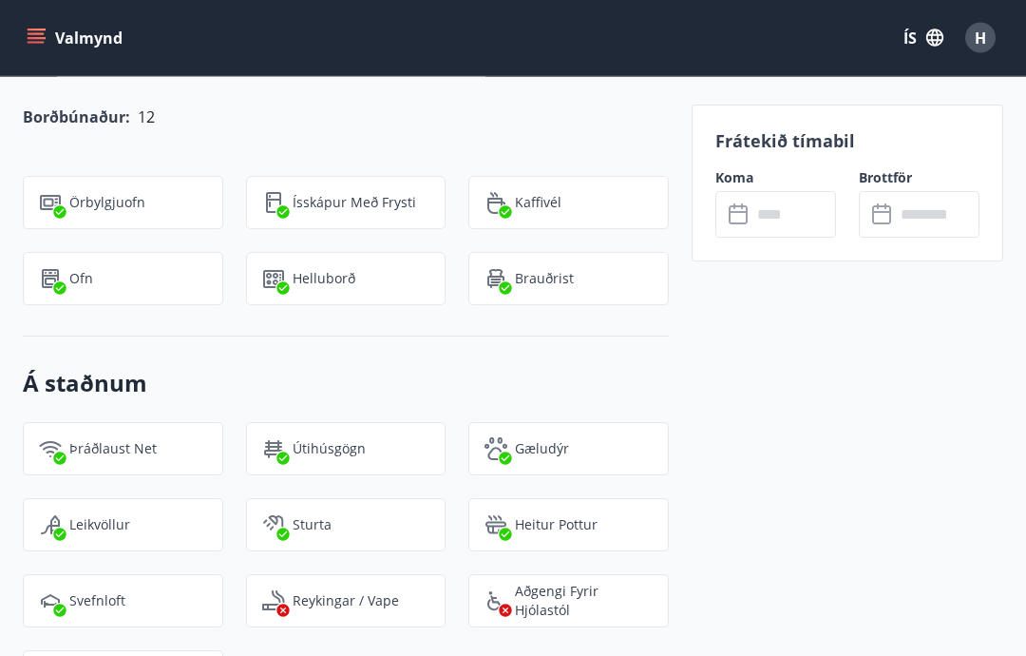
scroll to position [2100, 0]
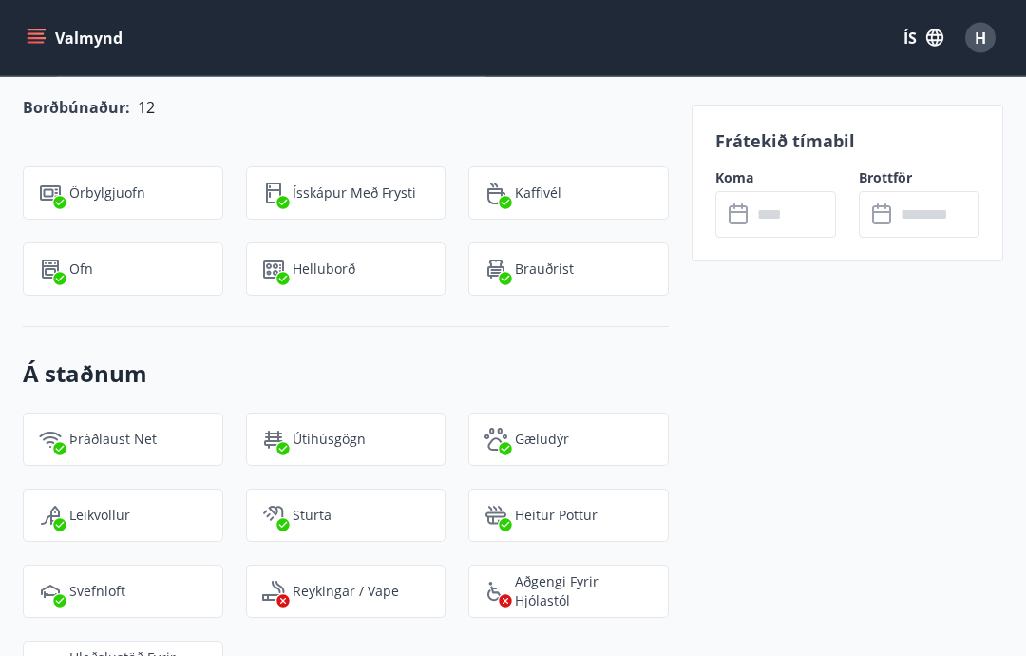
click at [858, 562] on div "Frátekið tímabil Koma ​ ​ Brottför ​ ​" at bounding box center [848, 160] width 312 height 3258
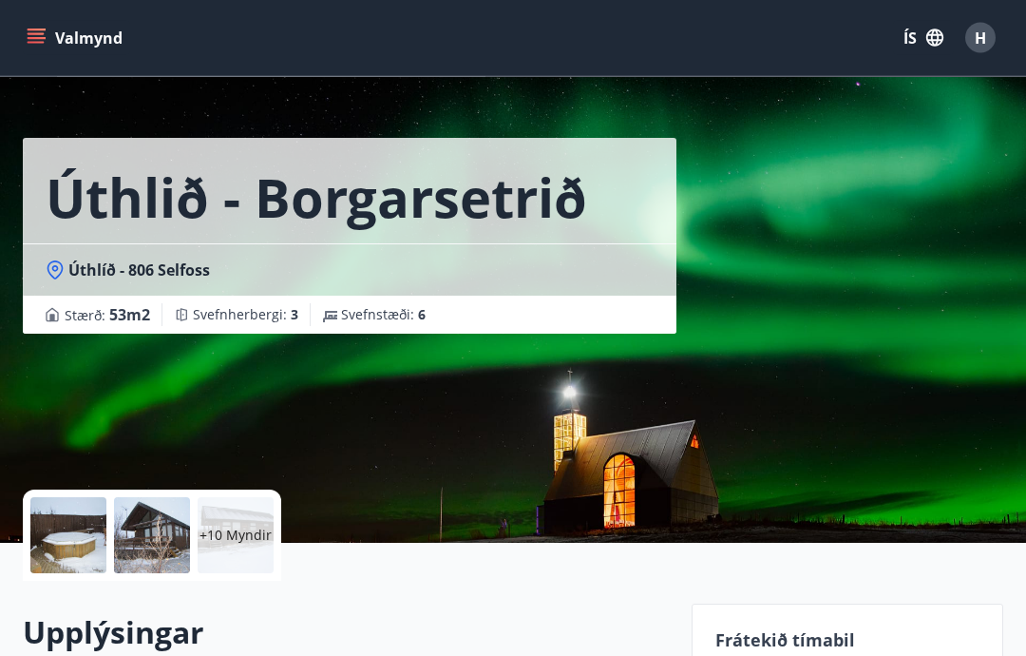
scroll to position [0, 0]
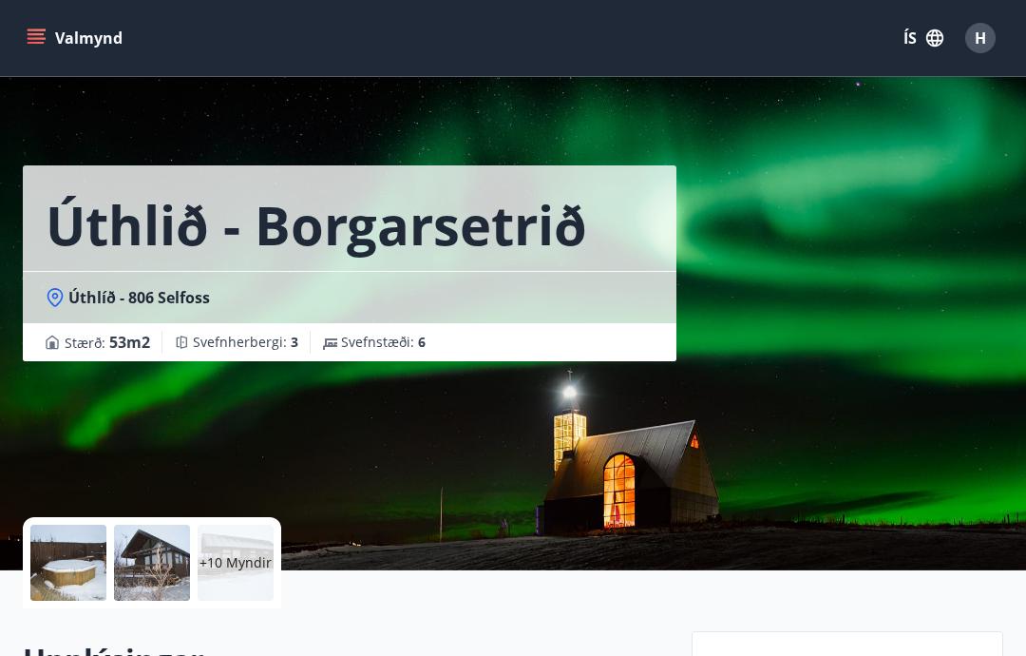
scroll to position [76, 0]
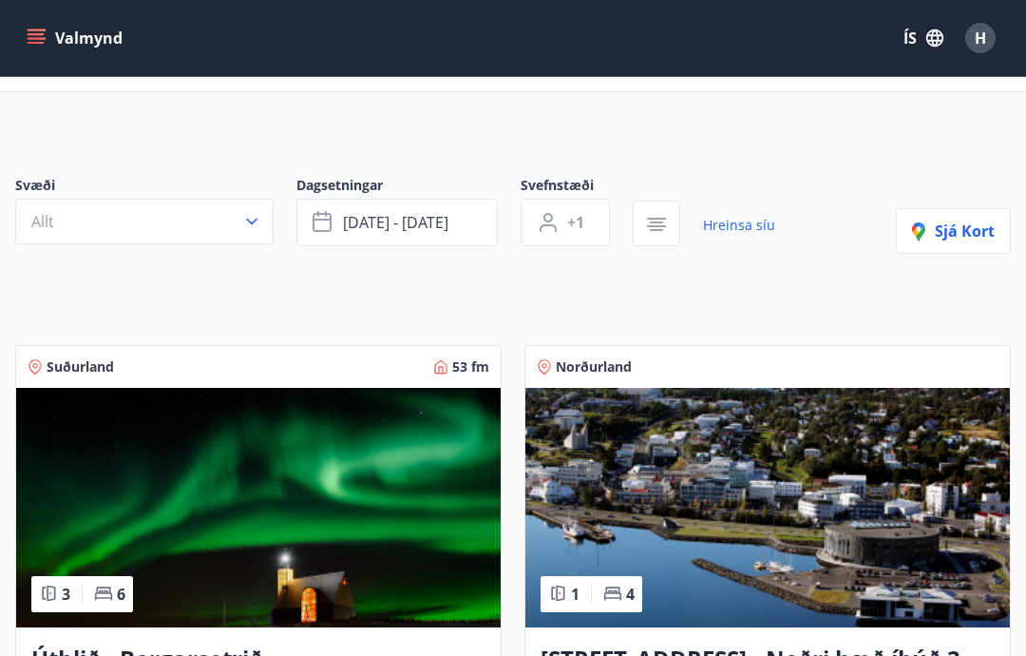
click at [471, 228] on button "[DATE] - [DATE]" at bounding box center [396, 223] width 201 height 48
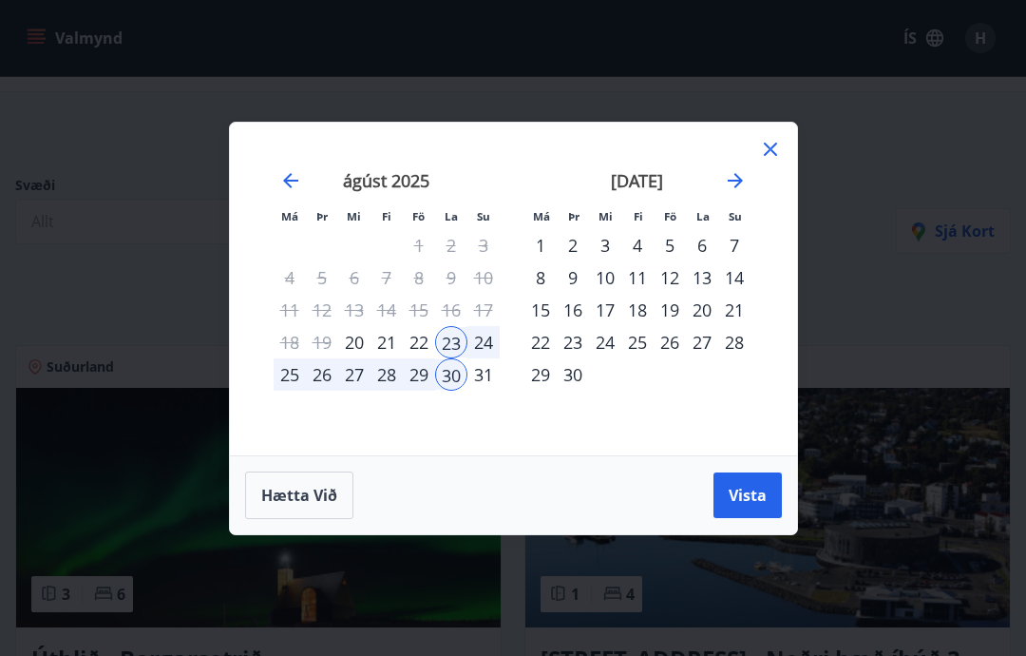
click at [464, 378] on div "30" at bounding box center [451, 374] width 32 height 32
click at [671, 255] on div "5" at bounding box center [670, 245] width 32 height 32
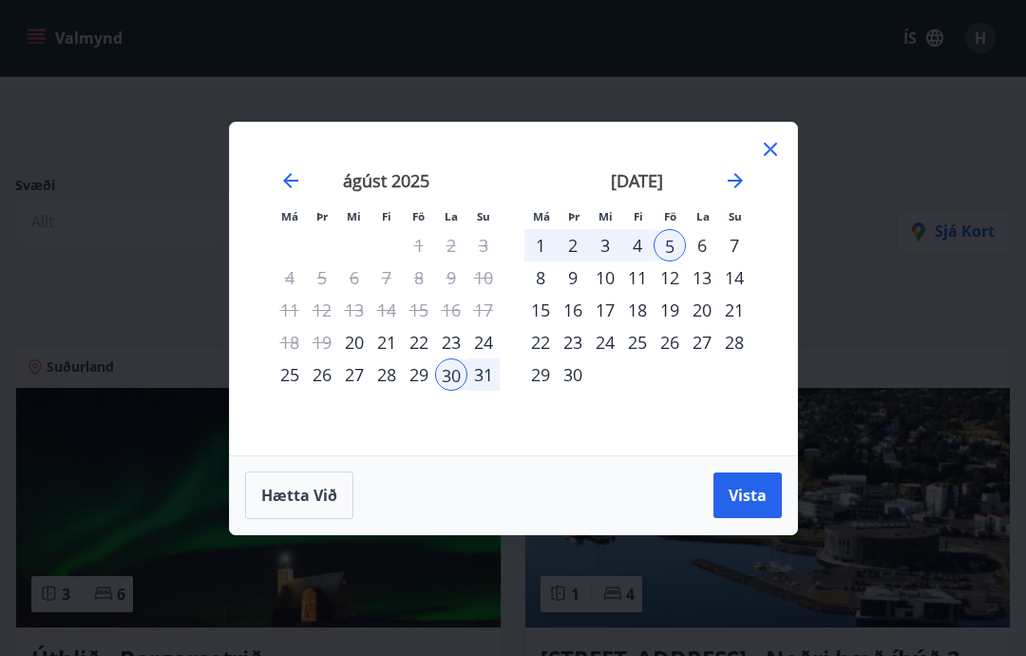
click at [746, 506] on button "Vista" at bounding box center [748, 495] width 68 height 46
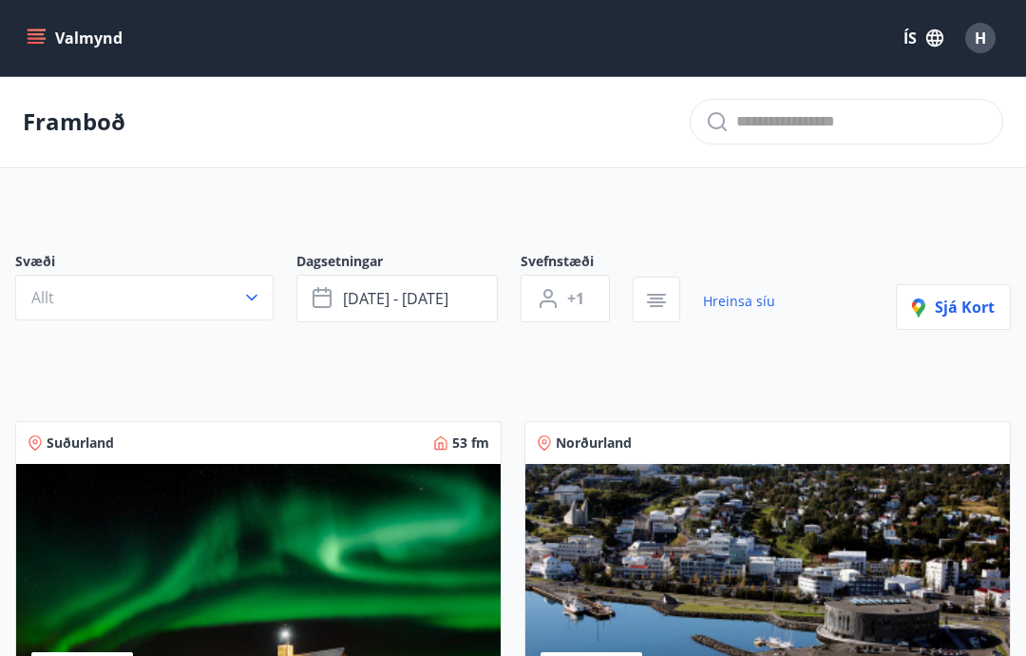
click at [485, 301] on button "[DATE] - [DATE]" at bounding box center [396, 299] width 201 height 48
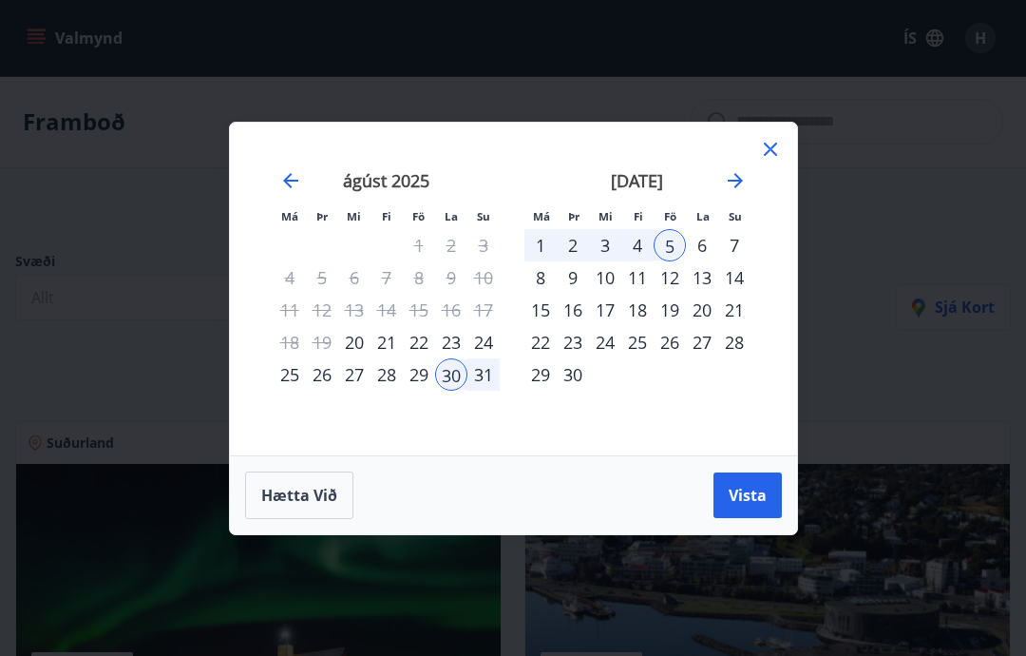
click at [460, 339] on div "23" at bounding box center [451, 342] width 32 height 32
click at [460, 381] on div "30" at bounding box center [451, 374] width 32 height 32
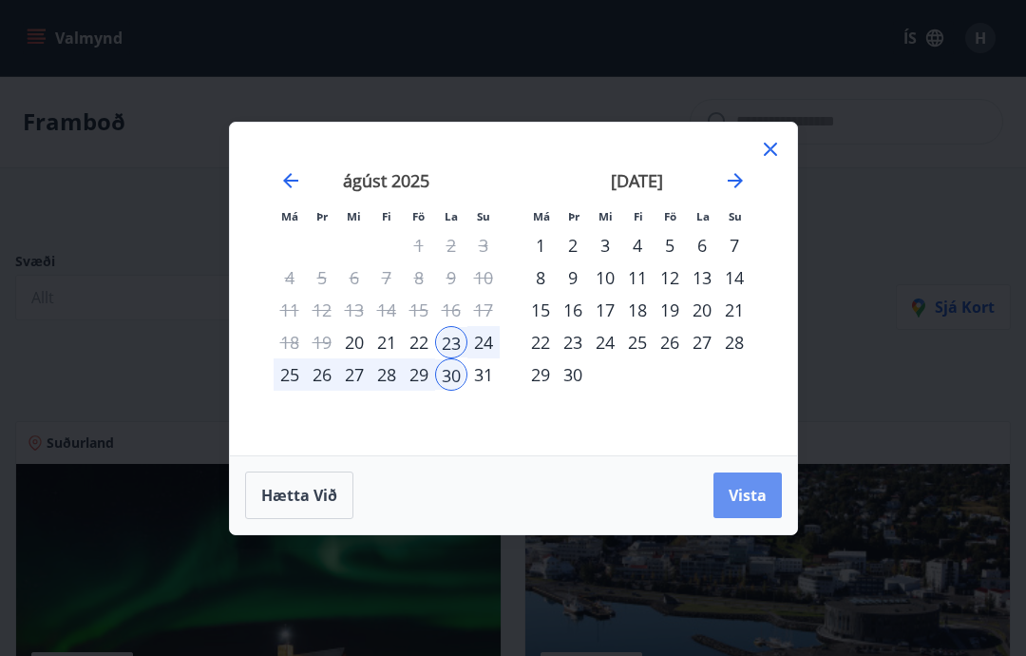
click at [751, 506] on button "Vista" at bounding box center [748, 495] width 68 height 46
